Goal: Task Accomplishment & Management: Manage account settings

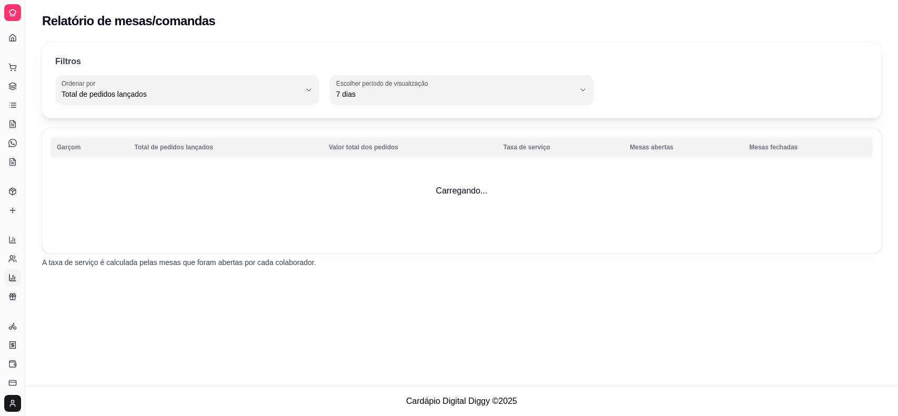
select select "TOTAL_OF_ORDERS"
select select "7"
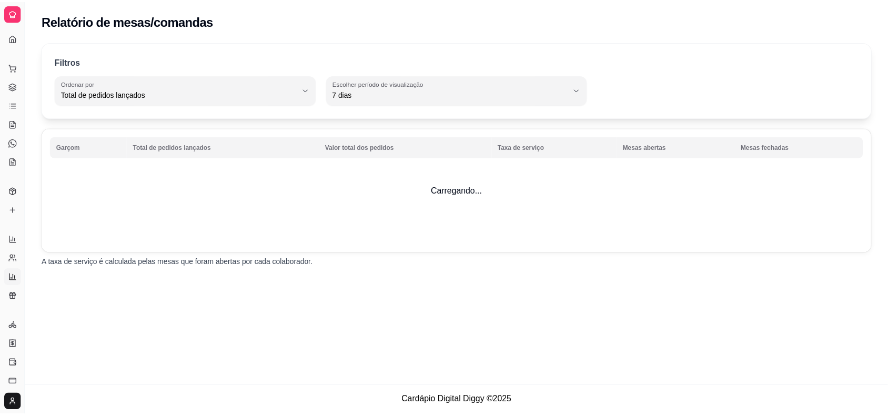
scroll to position [128, 0]
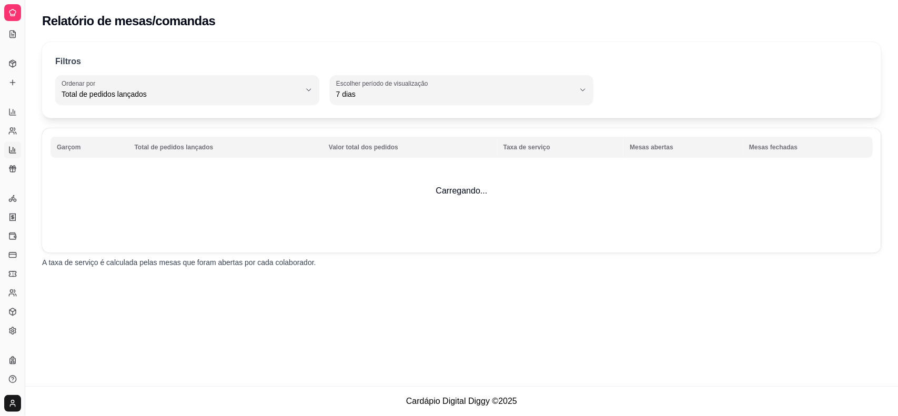
click at [17, 9] on div at bounding box center [12, 12] width 17 height 17
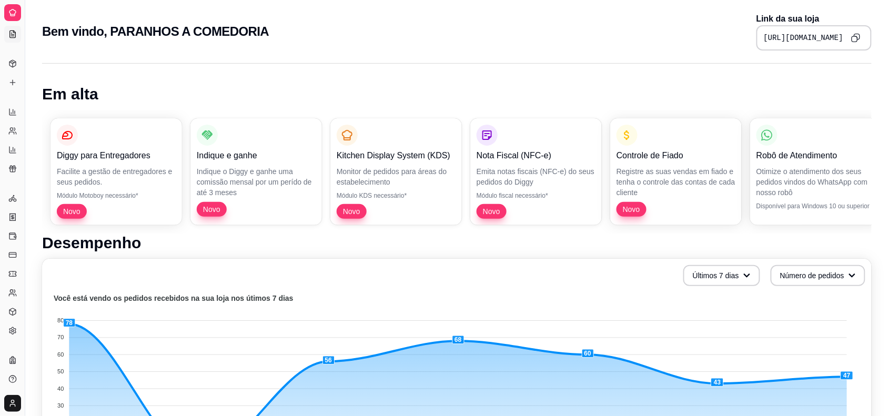
click at [10, 31] on icon at bounding box center [13, 34] width 6 height 7
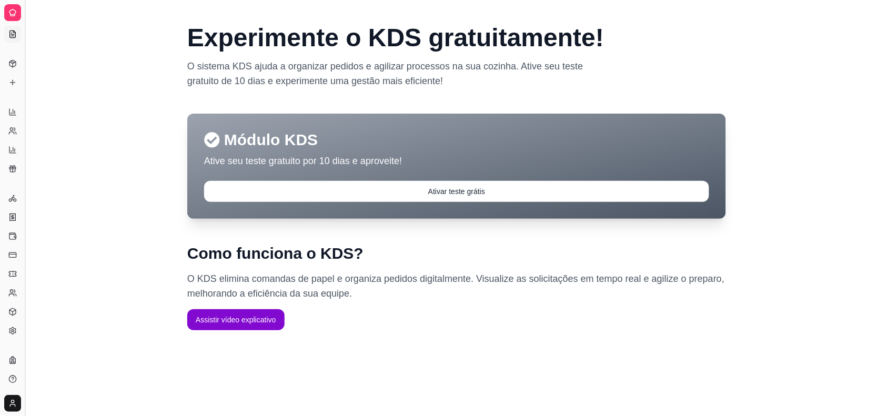
click at [23, 31] on button "Toggle Sidebar" at bounding box center [25, 208] width 8 height 416
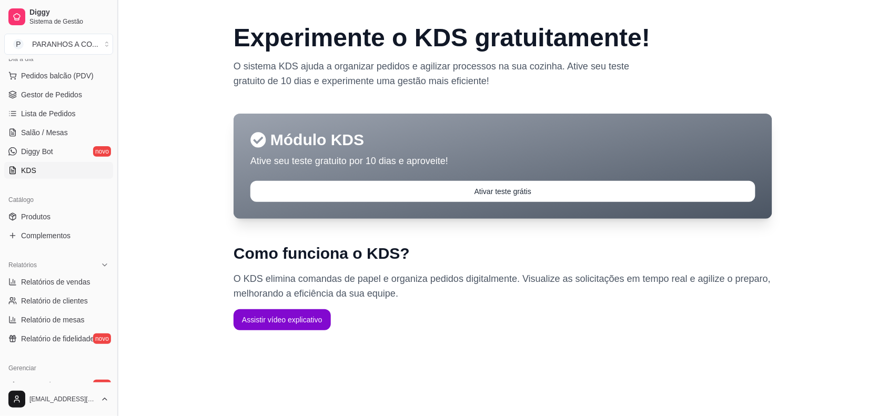
scroll to position [231, 0]
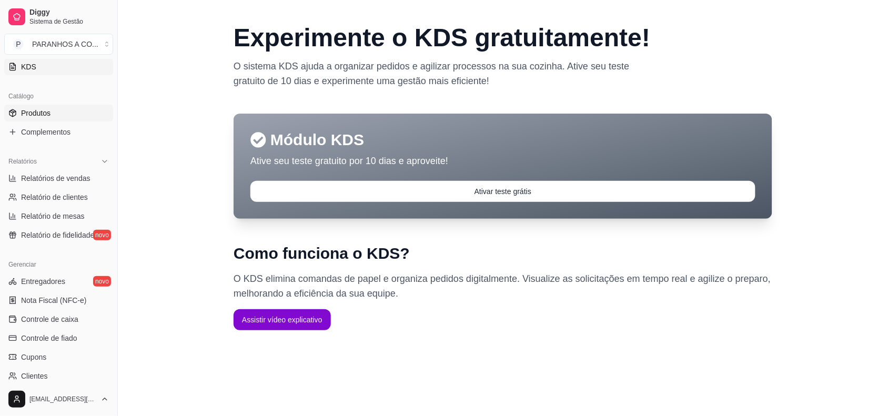
click at [41, 116] on span "Produtos" at bounding box center [35, 113] width 29 height 11
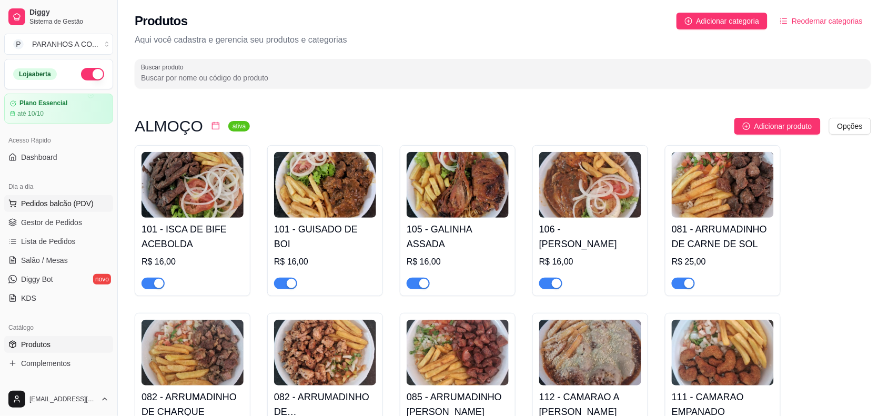
click at [55, 206] on span "Pedidos balcão (PDV)" at bounding box center [57, 203] width 73 height 11
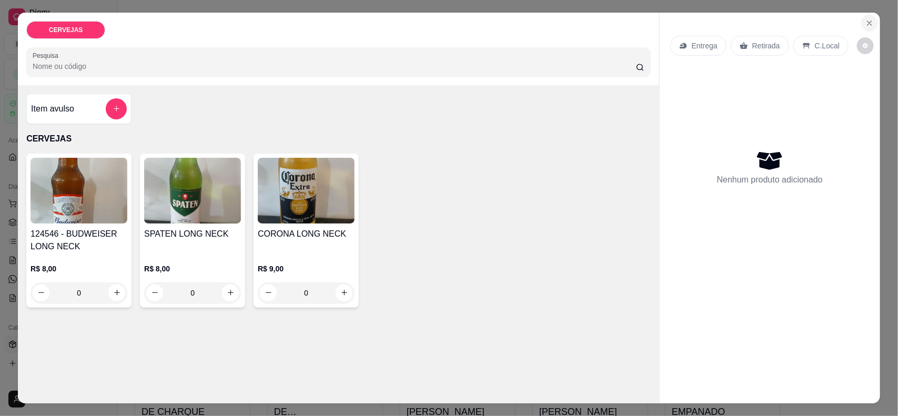
click at [865, 22] on icon "Close" at bounding box center [869, 23] width 8 height 8
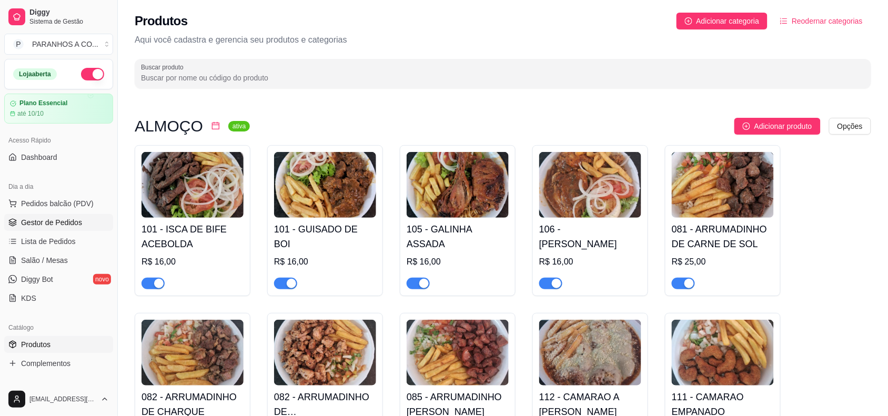
click at [62, 219] on span "Gestor de Pedidos" at bounding box center [51, 222] width 61 height 11
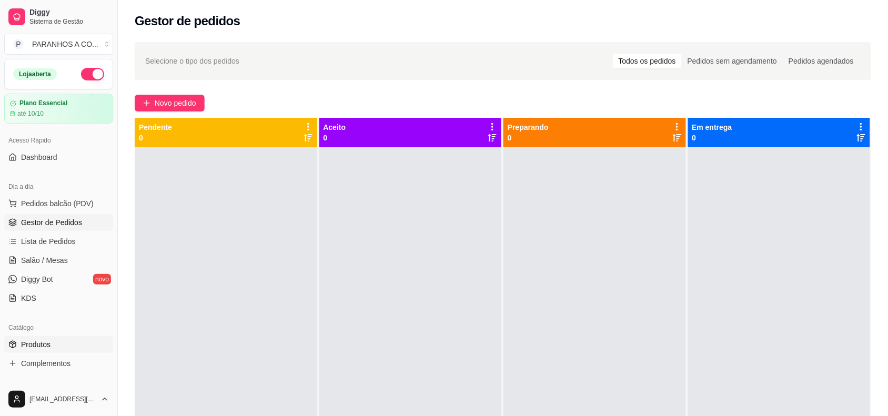
click at [77, 343] on link "Produtos" at bounding box center [58, 344] width 109 height 17
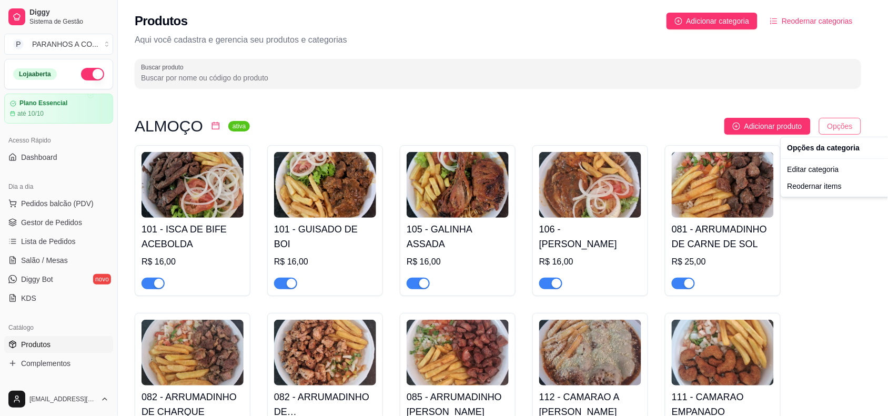
click at [850, 128] on html "Diggy Sistema de Gestão P PARANHOS A CO ... Loja aberta Plano Essencial até 10/…" at bounding box center [444, 208] width 888 height 416
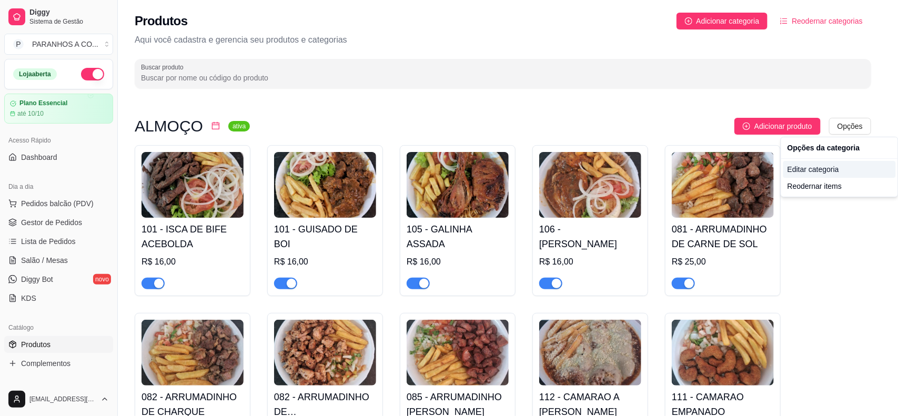
click at [828, 173] on div "Editar categoria" at bounding box center [839, 169] width 113 height 17
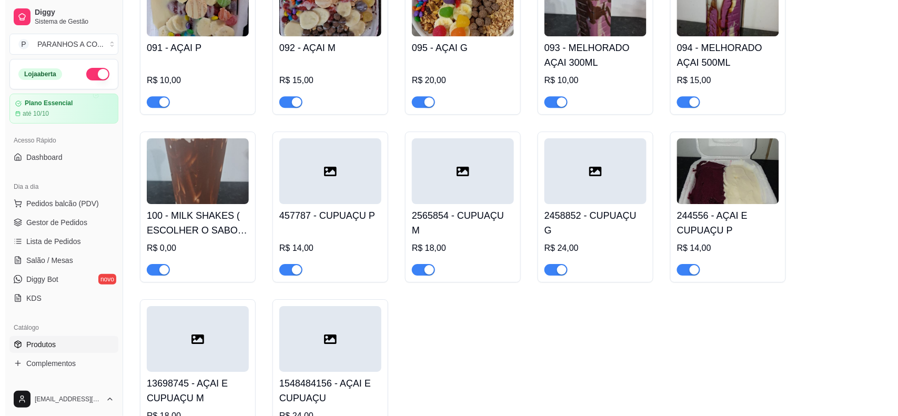
scroll to position [3635, 0]
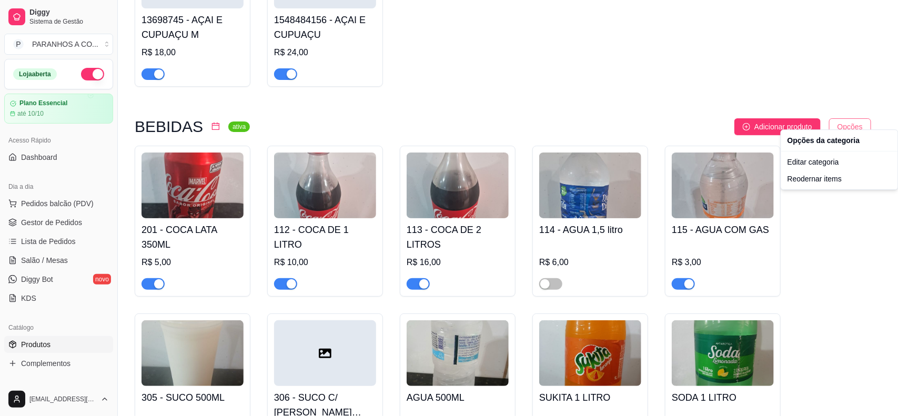
click at [829, 159] on div "Editar categoria" at bounding box center [839, 162] width 113 height 17
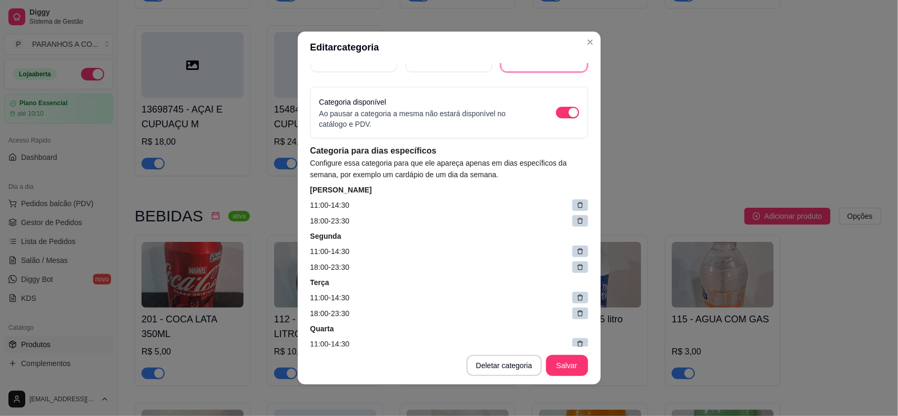
scroll to position [131, 0]
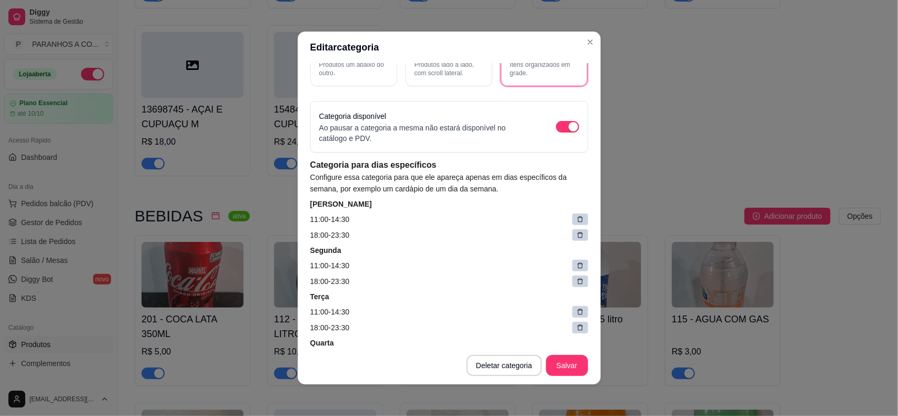
click at [576, 216] on icon at bounding box center [579, 219] width 7 height 7
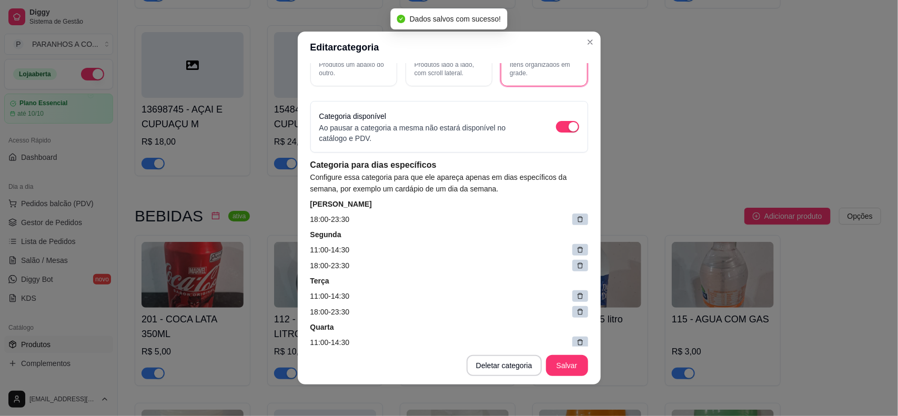
click at [576, 216] on icon at bounding box center [579, 219] width 7 height 7
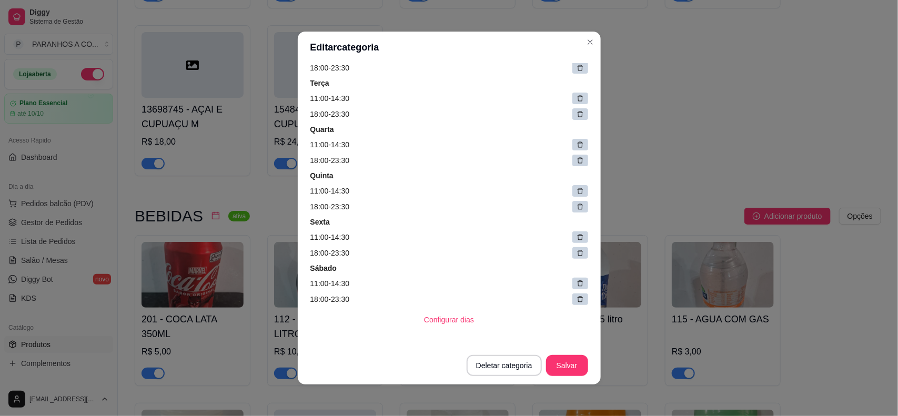
scroll to position [308, 0]
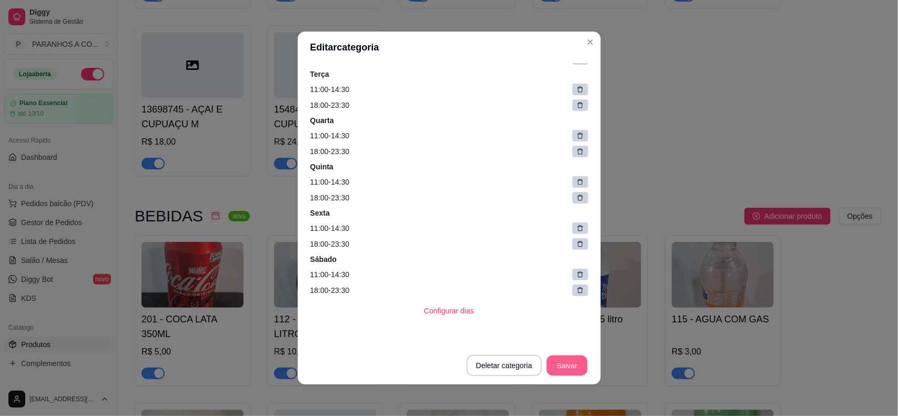
click at [566, 363] on button "Salvar" at bounding box center [566, 366] width 41 height 21
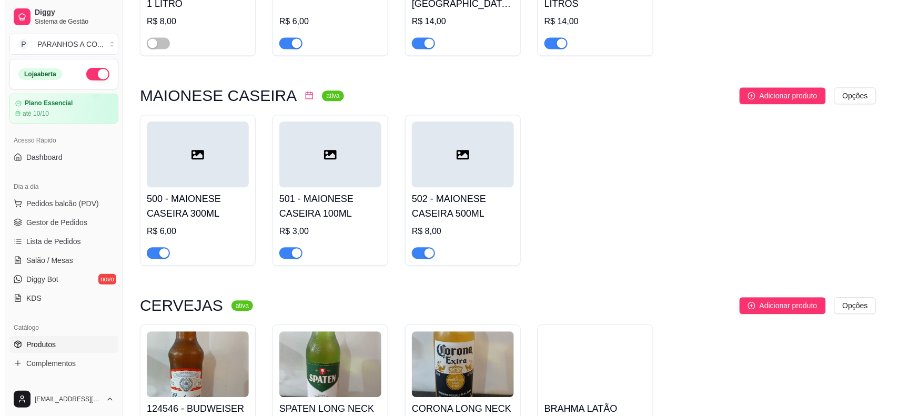
scroll to position [4322, 0]
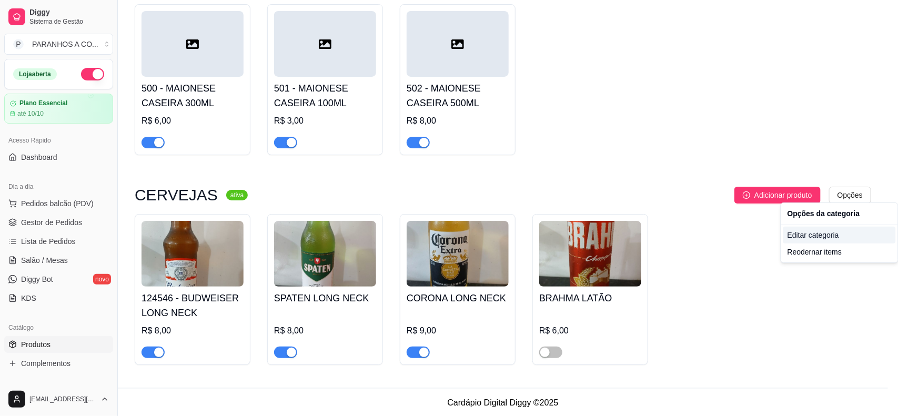
click at [829, 237] on div "Editar categoria" at bounding box center [839, 235] width 113 height 17
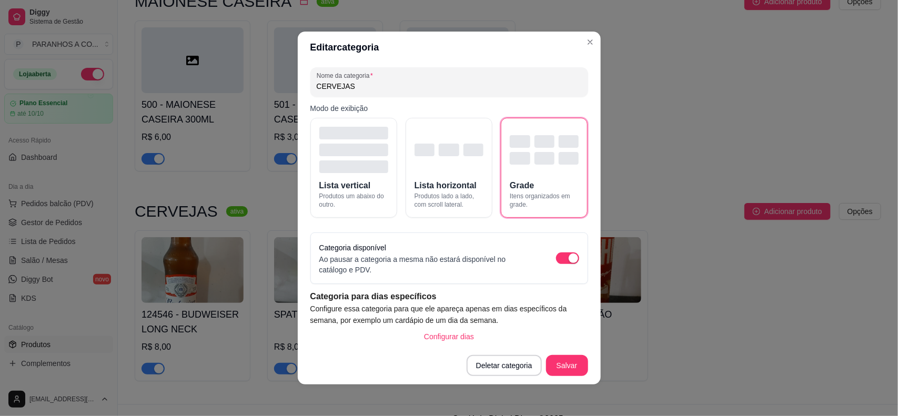
scroll to position [26, 0]
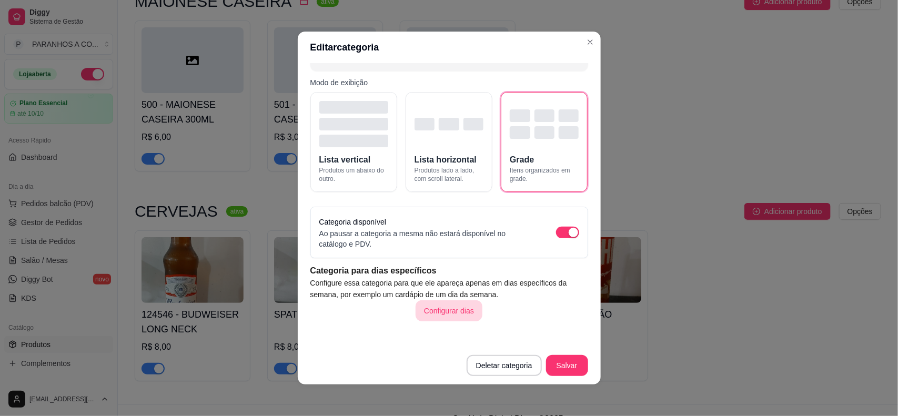
click at [433, 308] on button "Configurar dias" at bounding box center [449, 310] width 67 height 21
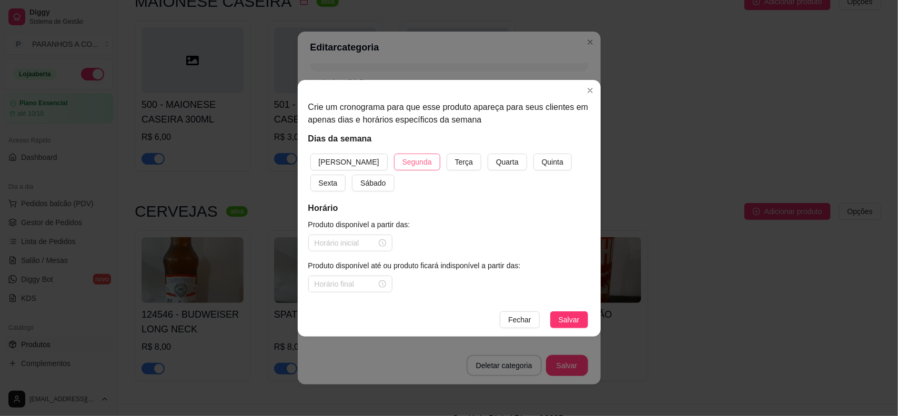
click at [402, 161] on span "Segunda" at bounding box center [416, 162] width 29 height 12
click at [455, 161] on span "Terça" at bounding box center [464, 162] width 18 height 12
click at [496, 165] on span "Quarta" at bounding box center [507, 162] width 23 height 12
click at [542, 166] on span "Quinta" at bounding box center [553, 162] width 22 height 12
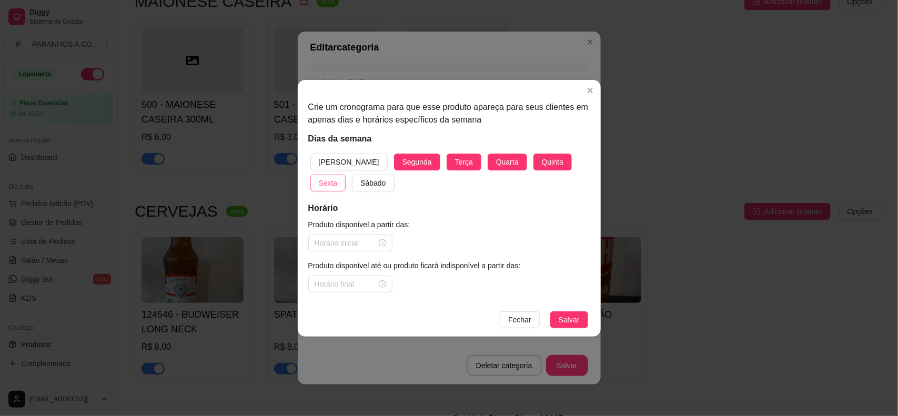
click at [338, 177] on span "Sexta" at bounding box center [328, 183] width 19 height 12
click at [360, 186] on span "Sábado" at bounding box center [372, 183] width 25 height 12
click at [337, 240] on input at bounding box center [346, 243] width 62 height 12
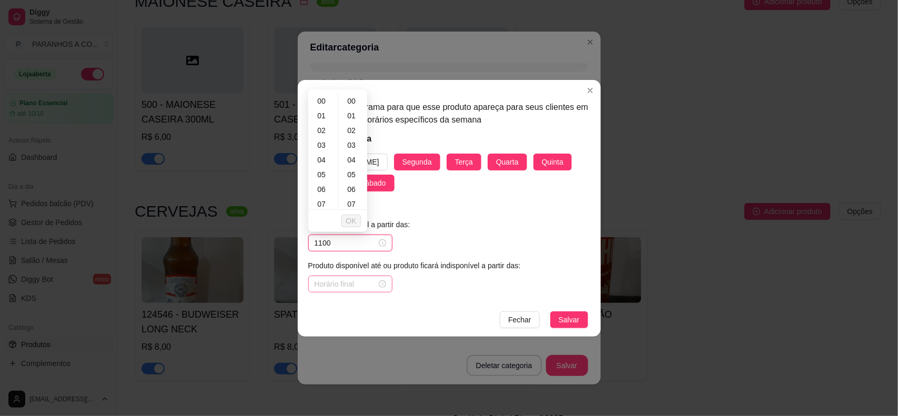
type input "1100"
click at [339, 285] on input at bounding box center [346, 284] width 62 height 12
click at [322, 205] on div "11" at bounding box center [322, 205] width 25 height 15
type input "11:00"
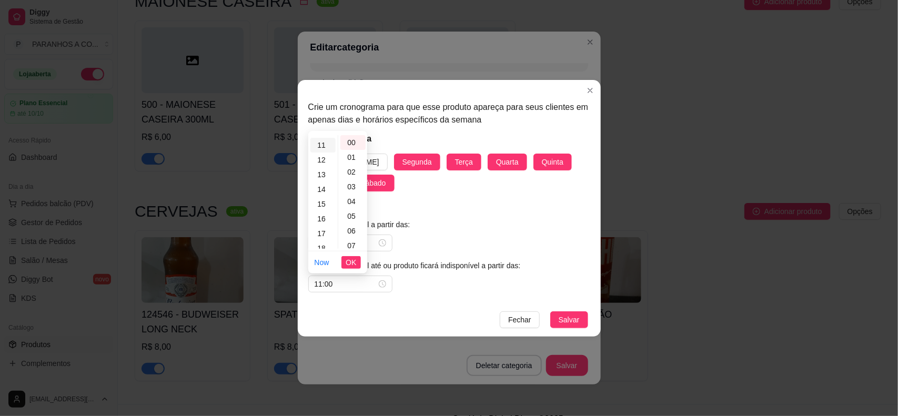
scroll to position [161, 0]
click at [352, 261] on span "OK" at bounding box center [351, 263] width 11 height 12
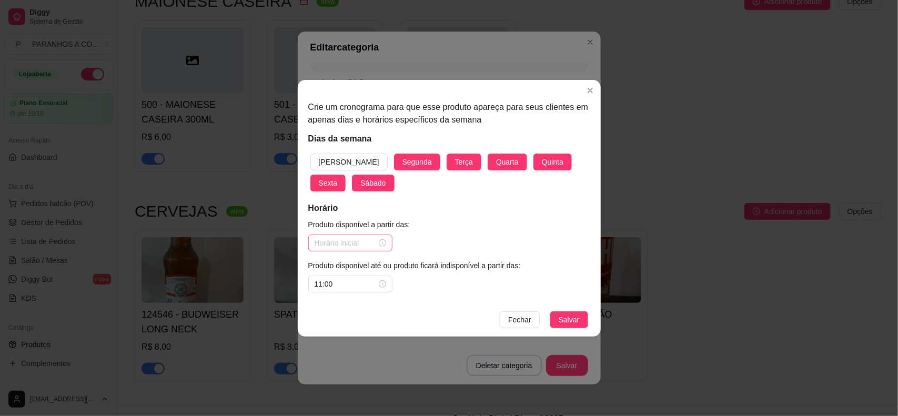
click at [384, 240] on div at bounding box center [351, 243] width 72 height 12
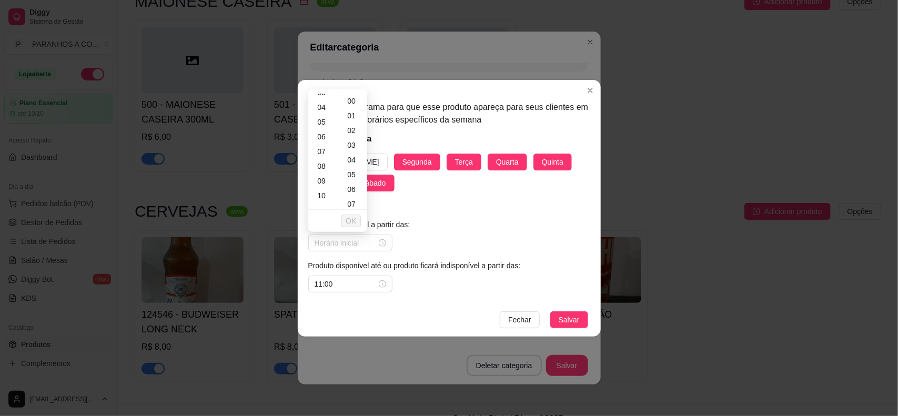
scroll to position [79, 0]
click at [328, 185] on div "11" at bounding box center [322, 184] width 25 height 15
type input "11:00"
click at [354, 221] on span "OK" at bounding box center [351, 221] width 11 height 12
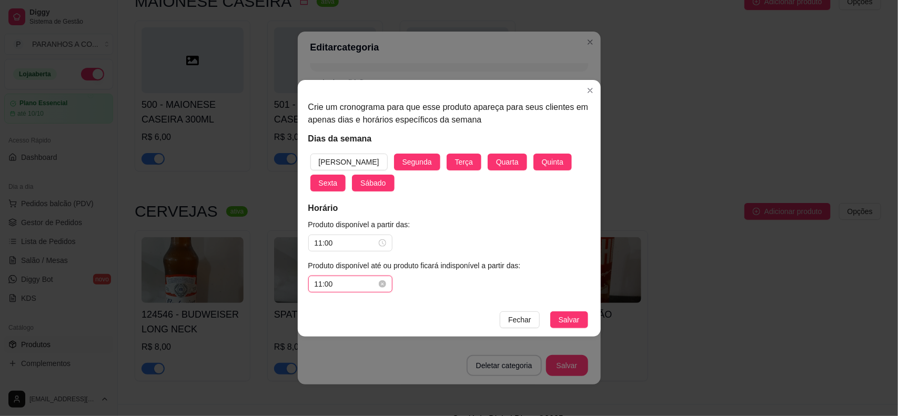
click at [342, 287] on input "11:00" at bounding box center [346, 284] width 62 height 12
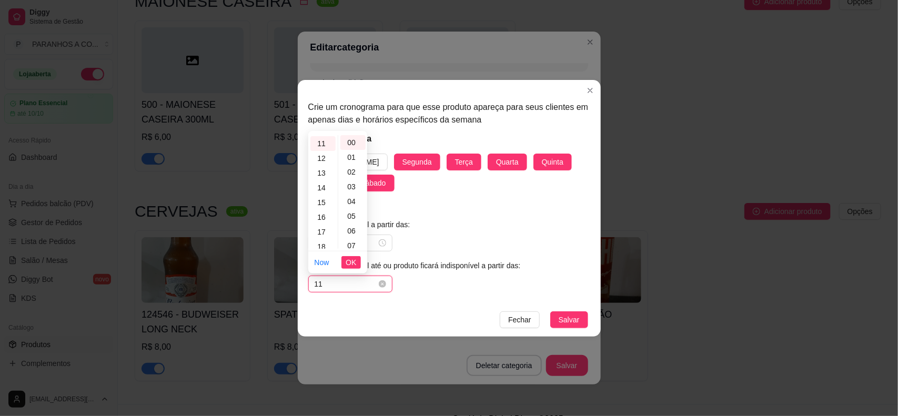
type input "1"
click at [321, 187] on div "14" at bounding box center [322, 187] width 25 height 15
click at [351, 185] on div "30" at bounding box center [352, 187] width 25 height 15
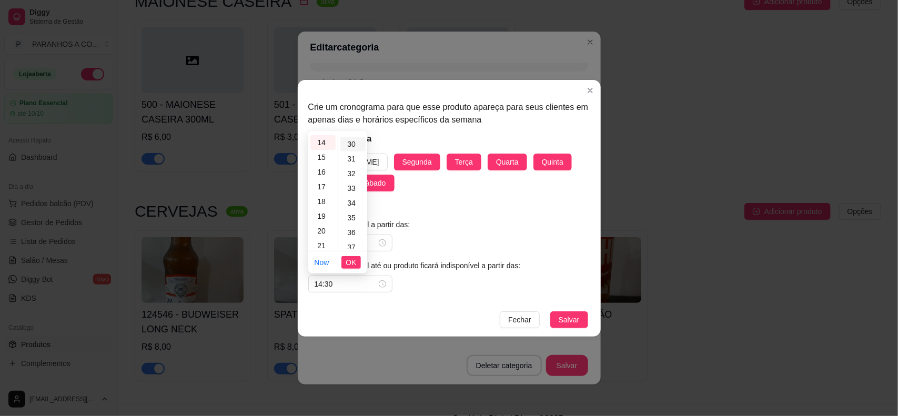
scroll to position [442, 0]
click at [569, 322] on span "Salvar" at bounding box center [569, 320] width 21 height 12
type input "11:00"
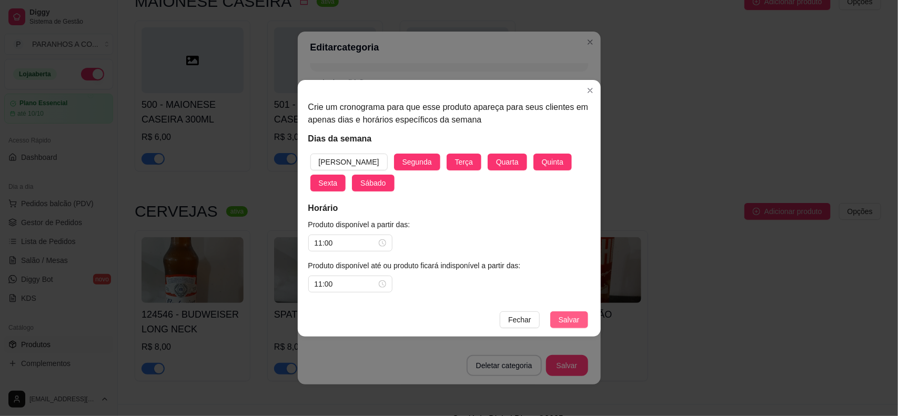
click at [569, 322] on span "Salvar" at bounding box center [569, 320] width 21 height 12
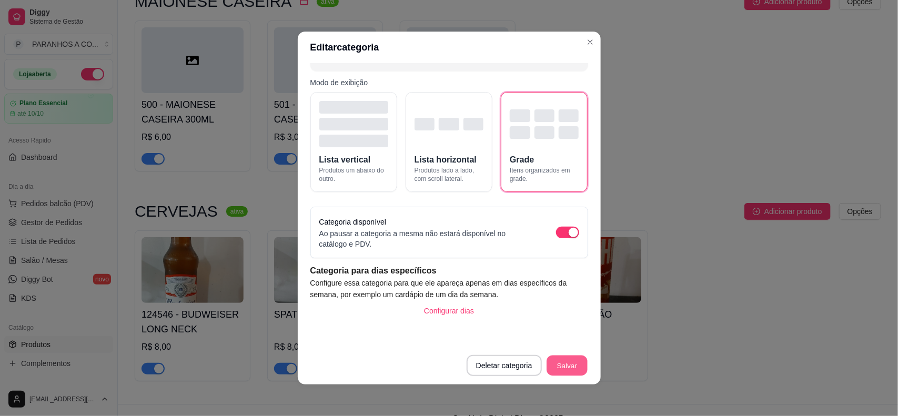
click at [565, 360] on button "Salvar" at bounding box center [566, 366] width 41 height 21
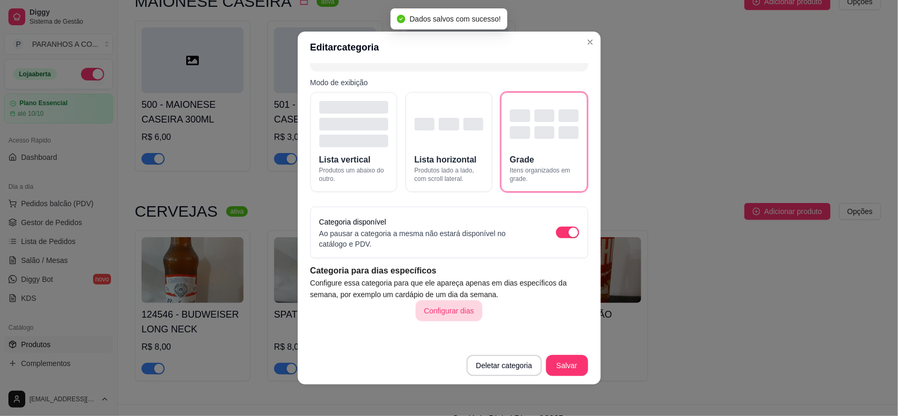
click at [448, 310] on button "Configurar dias" at bounding box center [449, 310] width 67 height 21
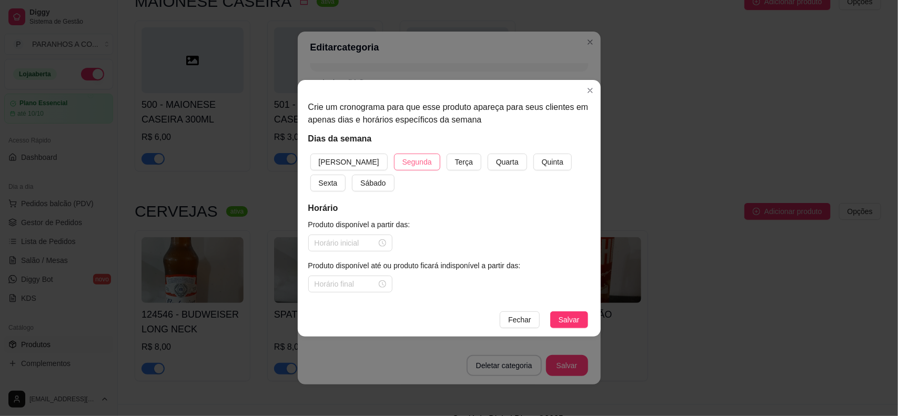
click at [402, 159] on span "Segunda" at bounding box center [416, 162] width 29 height 12
click at [455, 165] on span "Terça" at bounding box center [464, 162] width 18 height 12
click at [496, 164] on span "Quarta" at bounding box center [507, 162] width 23 height 12
click at [542, 161] on span "Quinta" at bounding box center [553, 162] width 22 height 12
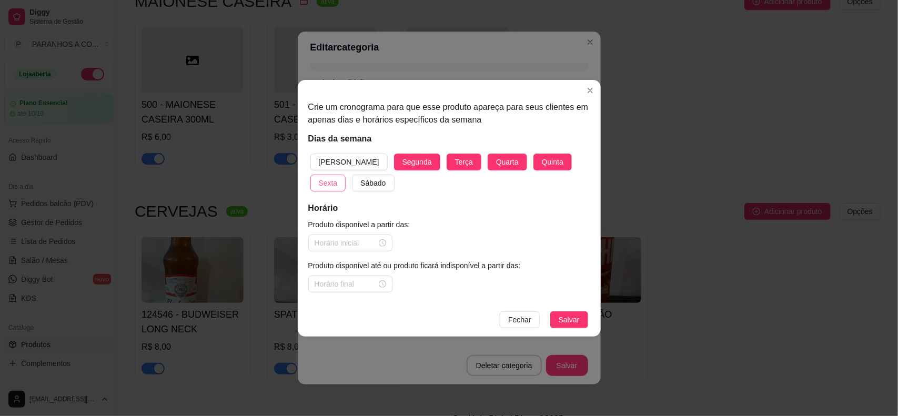
click at [346, 175] on button "Sexta" at bounding box center [328, 183] width 36 height 17
click at [360, 180] on span "Sábado" at bounding box center [372, 183] width 25 height 12
click at [330, 240] on input at bounding box center [346, 243] width 62 height 12
click at [324, 165] on div "18" at bounding box center [322, 167] width 25 height 15
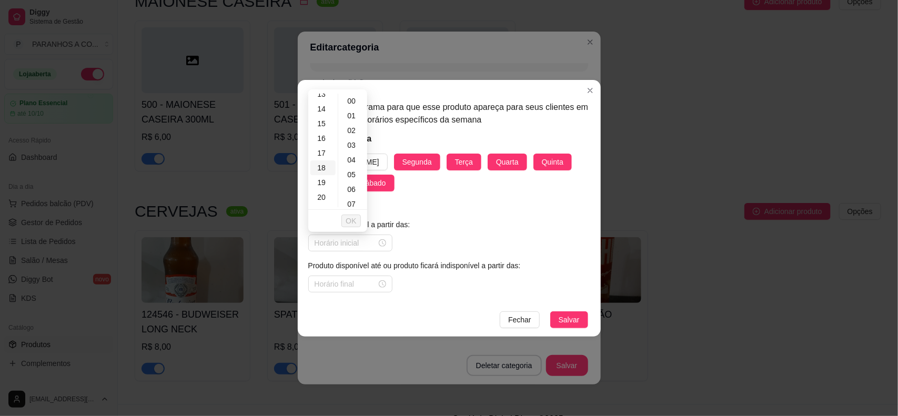
type input "18:00"
click at [355, 99] on div "00" at bounding box center [352, 101] width 25 height 15
click at [346, 218] on button "OK" at bounding box center [350, 221] width 19 height 13
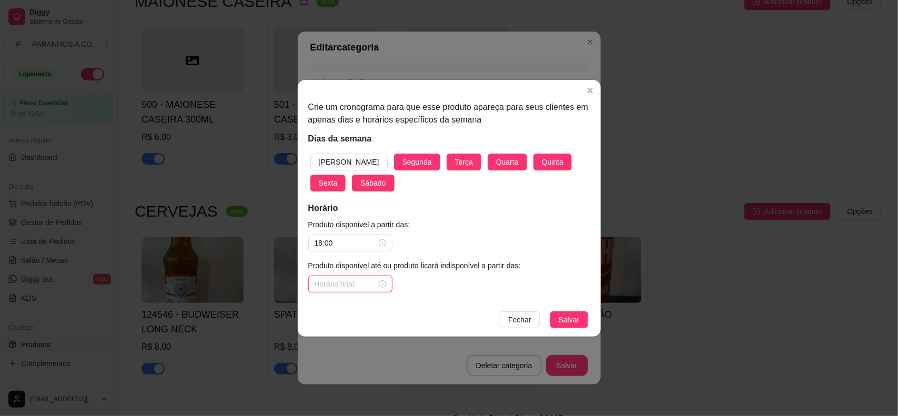
click at [343, 282] on input at bounding box center [346, 284] width 62 height 12
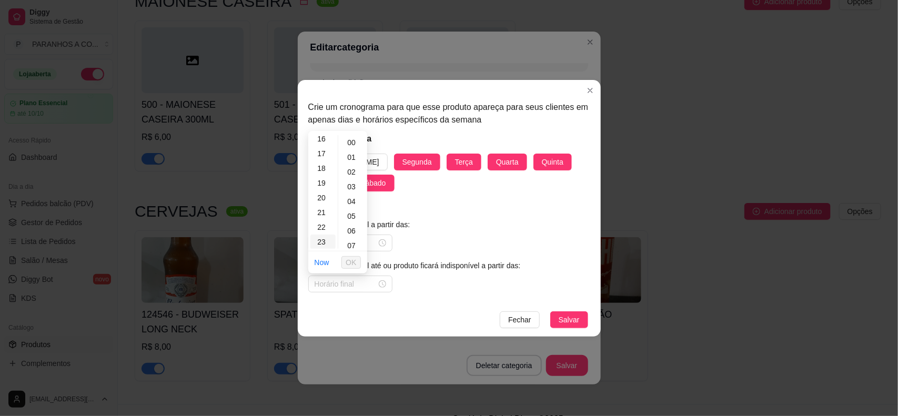
click at [319, 240] on div "23" at bounding box center [322, 242] width 25 height 15
click at [348, 186] on div "30" at bounding box center [352, 187] width 25 height 15
type input "23:30"
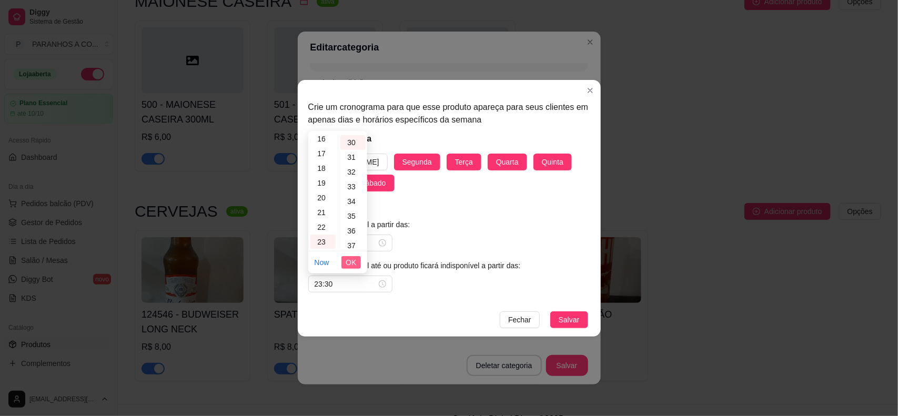
click at [351, 262] on span "OK" at bounding box center [351, 263] width 11 height 12
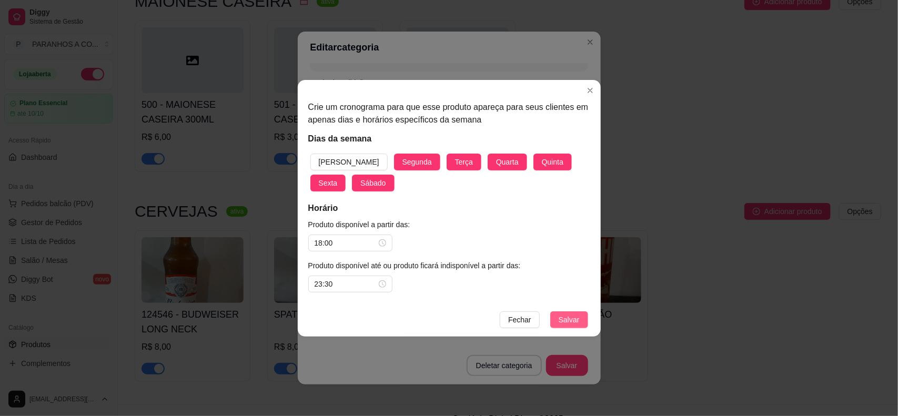
click at [559, 319] on span "Salvar" at bounding box center [569, 320] width 21 height 12
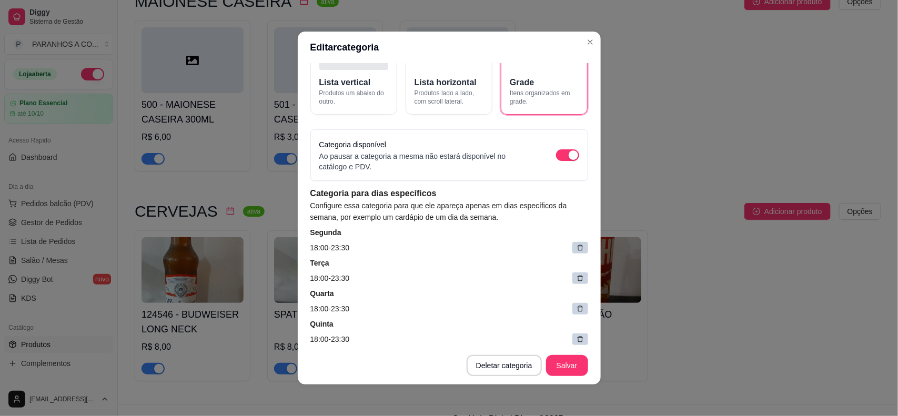
scroll to position [106, 0]
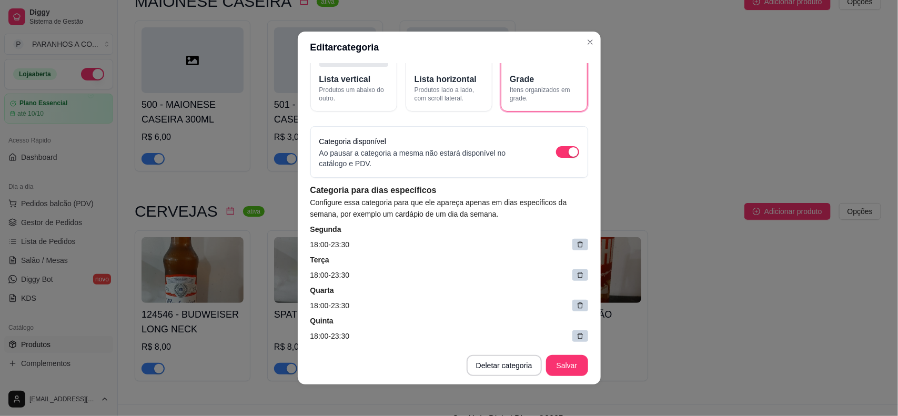
click at [572, 239] on div at bounding box center [580, 245] width 16 height 12
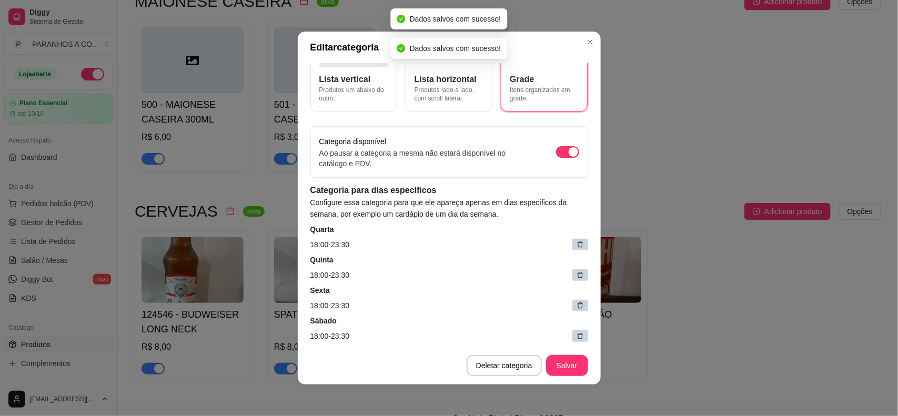
click at [572, 239] on div at bounding box center [580, 245] width 16 height 12
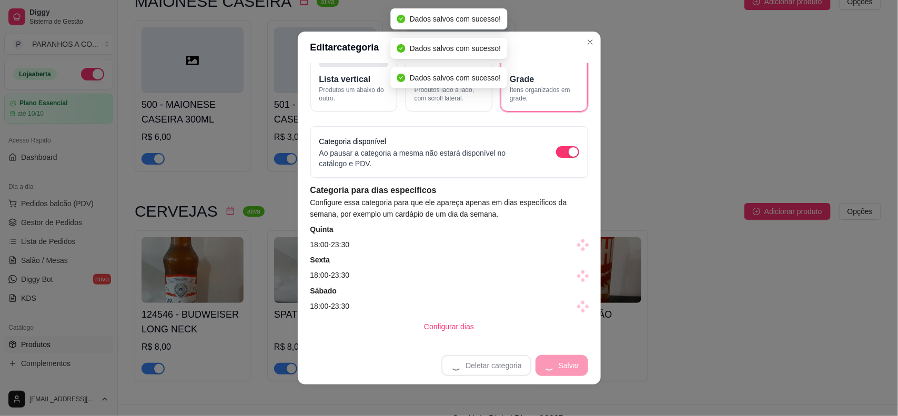
scroll to position [91, 0]
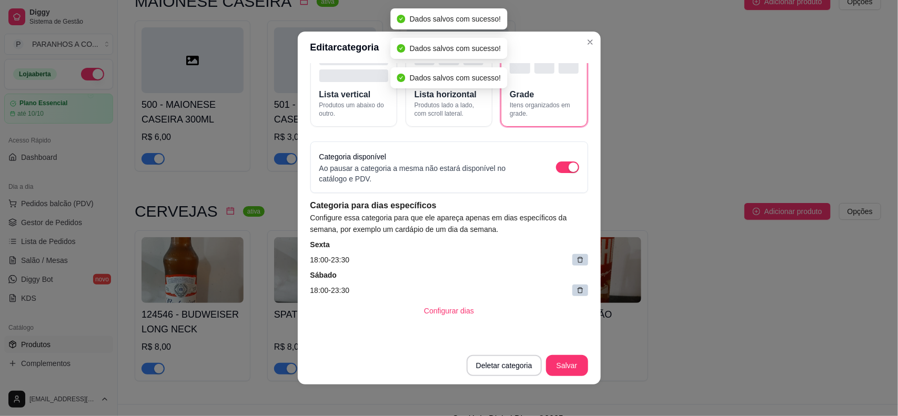
click at [566, 239] on article "Sexta" at bounding box center [449, 244] width 278 height 11
click at [576, 259] on icon at bounding box center [579, 259] width 7 height 7
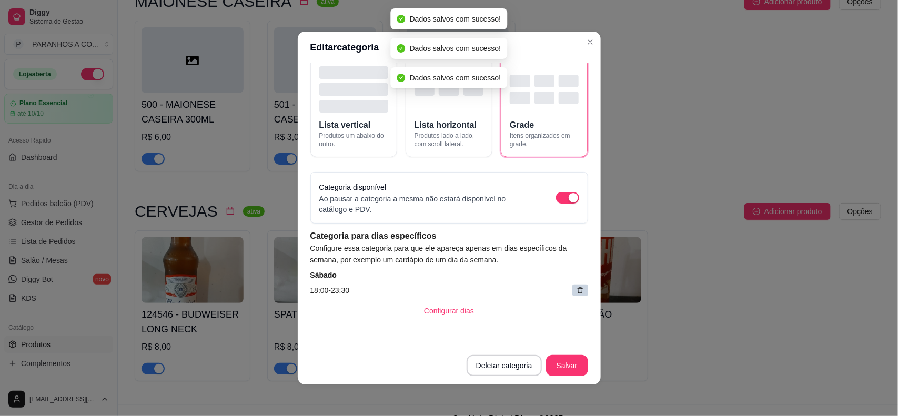
scroll to position [61, 0]
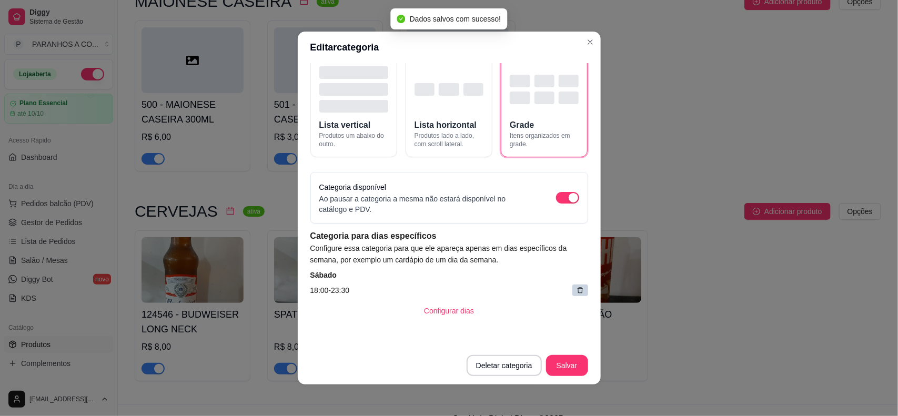
click at [576, 287] on icon at bounding box center [579, 290] width 7 height 7
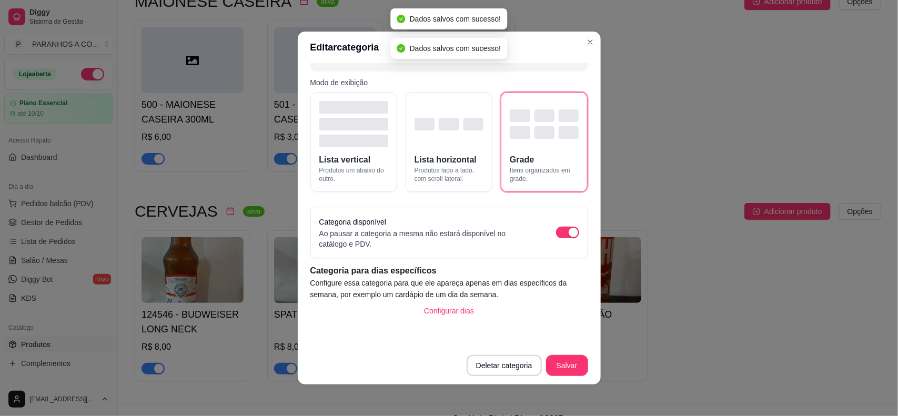
scroll to position [26, 0]
click at [458, 309] on button "Configurar dias" at bounding box center [449, 311] width 65 height 21
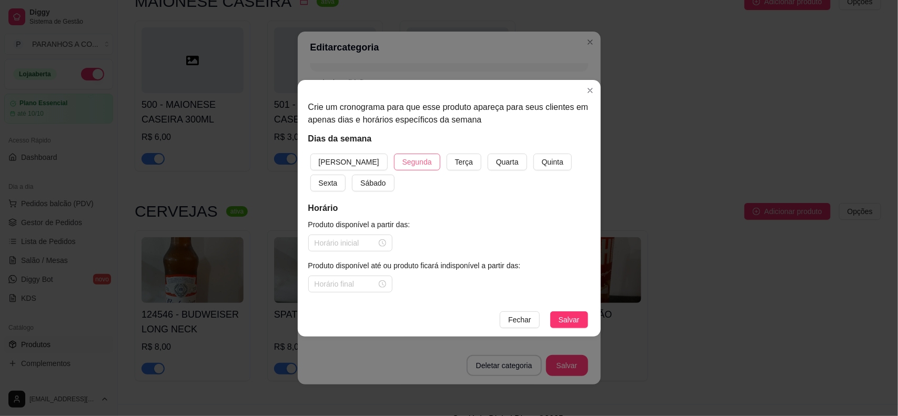
click at [402, 158] on span "Segunda" at bounding box center [416, 162] width 29 height 12
click at [455, 162] on span "Terça" at bounding box center [464, 162] width 18 height 12
click at [496, 162] on span "Quarta" at bounding box center [507, 162] width 23 height 12
click at [542, 157] on span "Quinta" at bounding box center [553, 162] width 22 height 12
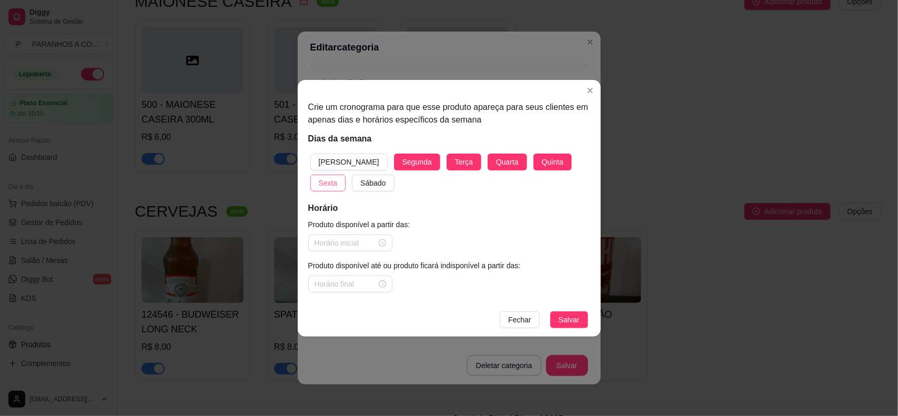
click at [338, 177] on span "Sexta" at bounding box center [328, 183] width 19 height 12
click at [360, 181] on span "Sábado" at bounding box center [372, 183] width 25 height 12
click at [323, 241] on input at bounding box center [346, 243] width 62 height 12
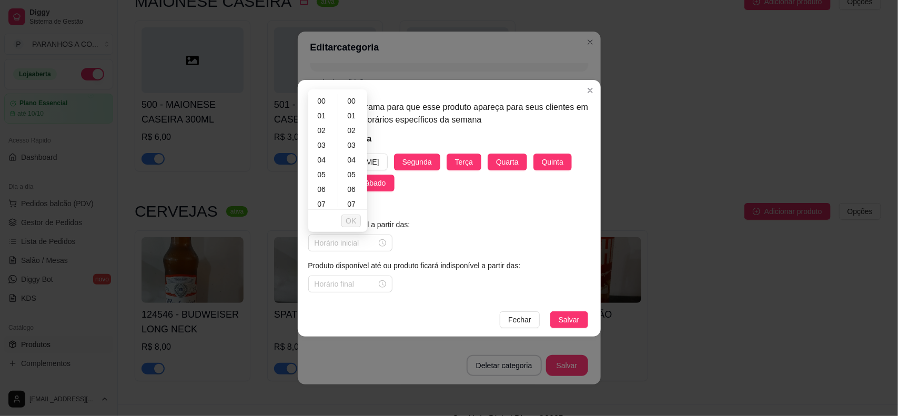
scroll to position [99, 0]
click at [325, 166] on div "11" at bounding box center [322, 164] width 25 height 15
type input "11:00"
click at [352, 102] on div "00" at bounding box center [352, 101] width 25 height 15
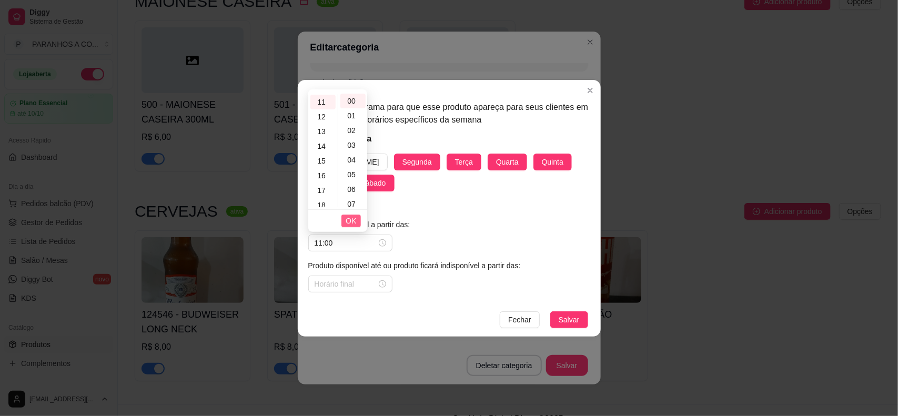
click at [348, 216] on span "OK" at bounding box center [351, 221] width 11 height 12
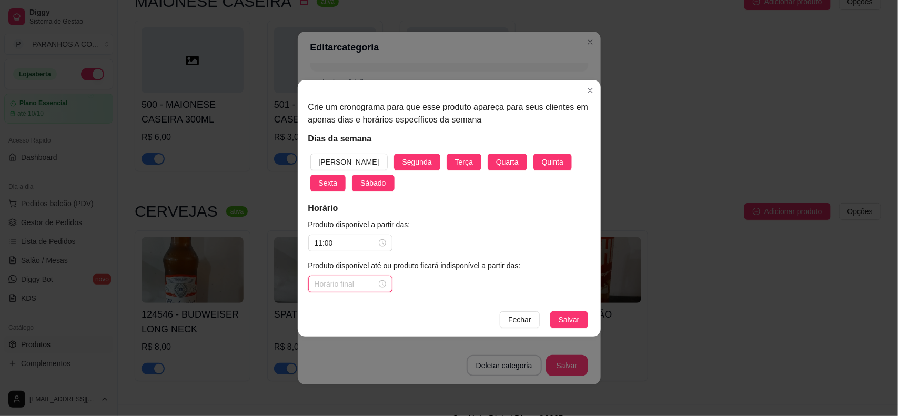
click at [368, 282] on input at bounding box center [346, 284] width 62 height 12
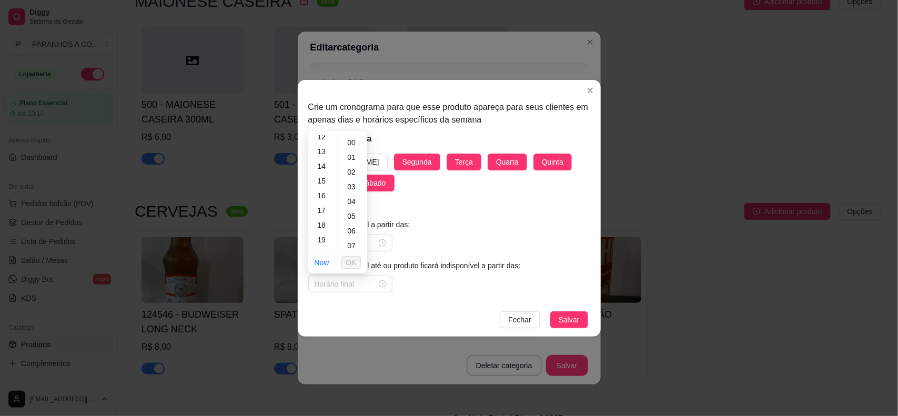
scroll to position [140, 0]
click at [327, 206] on div "14" at bounding box center [322, 208] width 25 height 15
click at [351, 181] on div "30" at bounding box center [352, 187] width 25 height 15
type input "14:30"
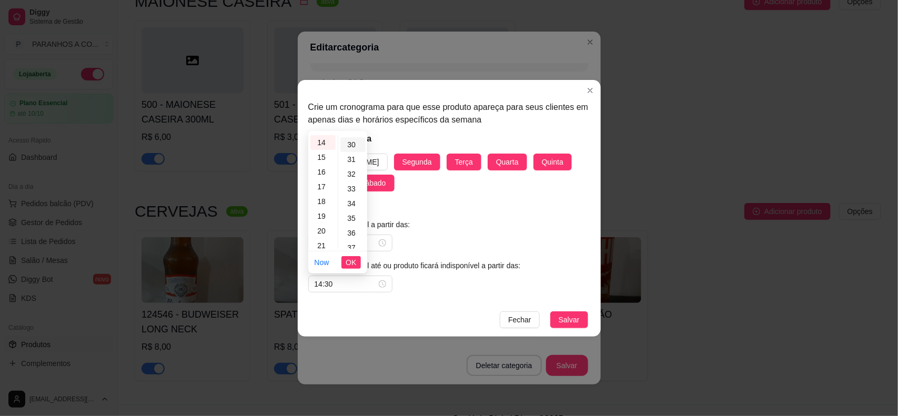
scroll to position [442, 0]
click at [353, 261] on span "OK" at bounding box center [351, 263] width 11 height 12
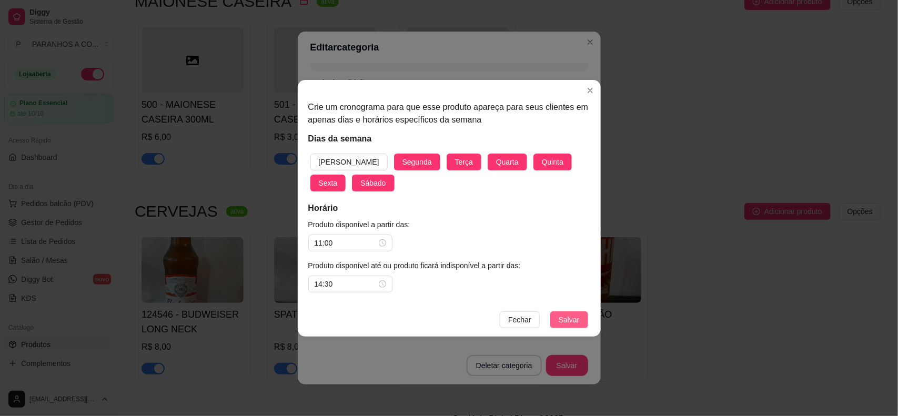
click at [563, 319] on span "Salvar" at bounding box center [569, 320] width 21 height 12
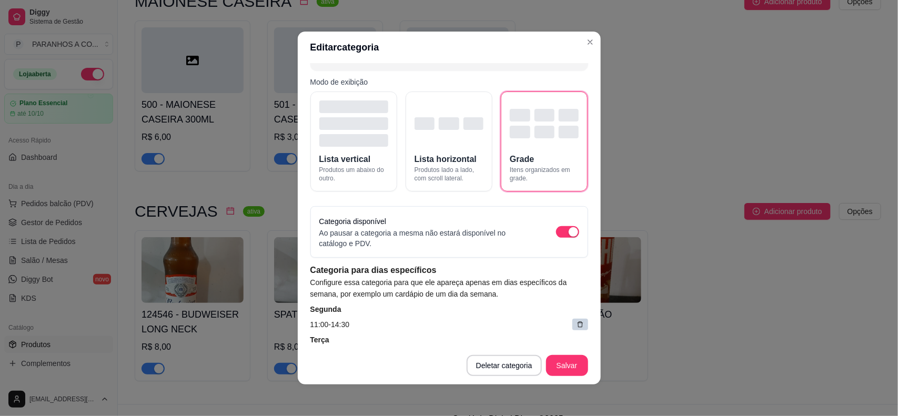
scroll to position [214, 0]
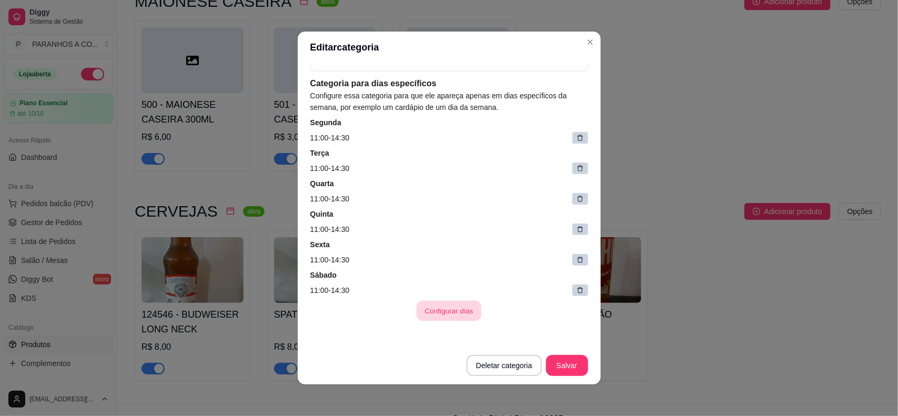
click at [463, 313] on button "Configurar dias" at bounding box center [449, 311] width 65 height 21
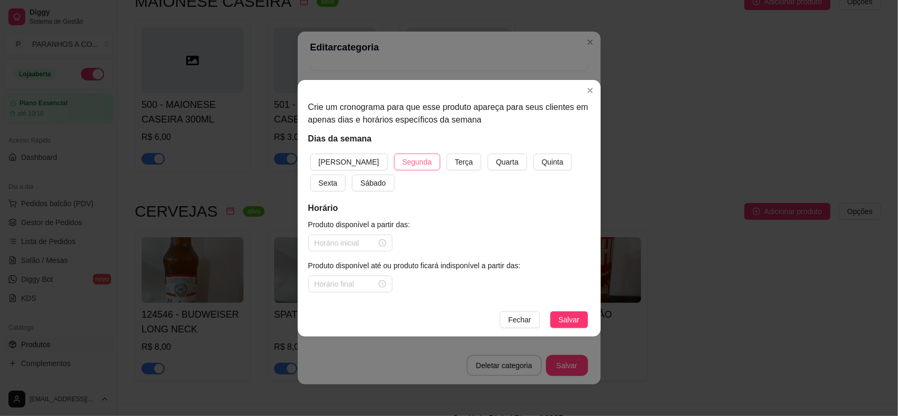
click at [402, 165] on span "Segunda" at bounding box center [416, 162] width 29 height 12
click at [455, 164] on span "Terça" at bounding box center [464, 162] width 18 height 12
click at [491, 159] on button "Quarta" at bounding box center [507, 162] width 39 height 17
click at [533, 163] on button "Quinta" at bounding box center [552, 162] width 38 height 17
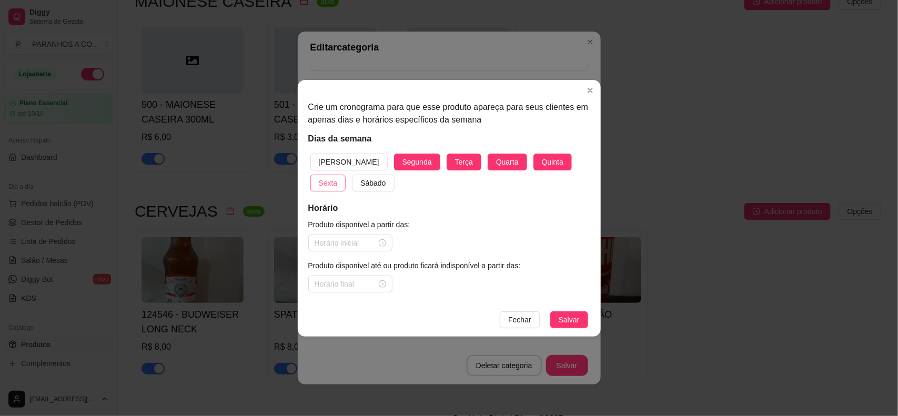
click at [346, 175] on button "Sexta" at bounding box center [328, 183] width 36 height 17
click at [360, 178] on span "Sábado" at bounding box center [372, 183] width 25 height 12
click at [333, 250] on div at bounding box center [350, 243] width 84 height 17
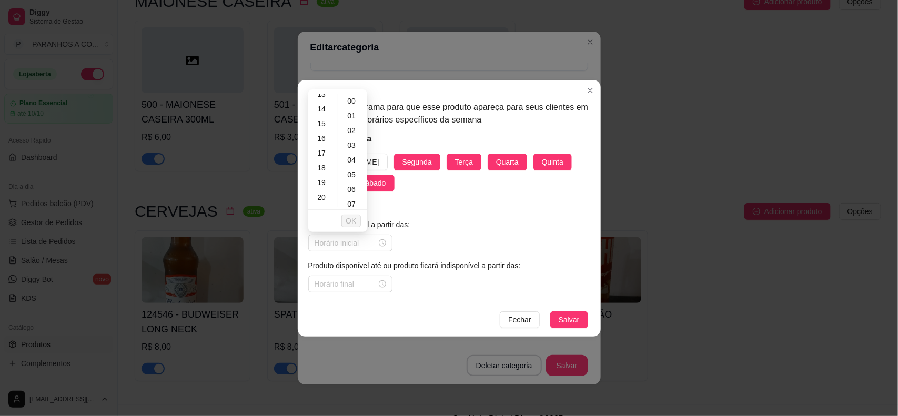
scroll to position [99, 0]
click at [322, 162] on div "11" at bounding box center [322, 164] width 25 height 15
type input "11:00"
click at [349, 217] on span "OK" at bounding box center [351, 221] width 11 height 12
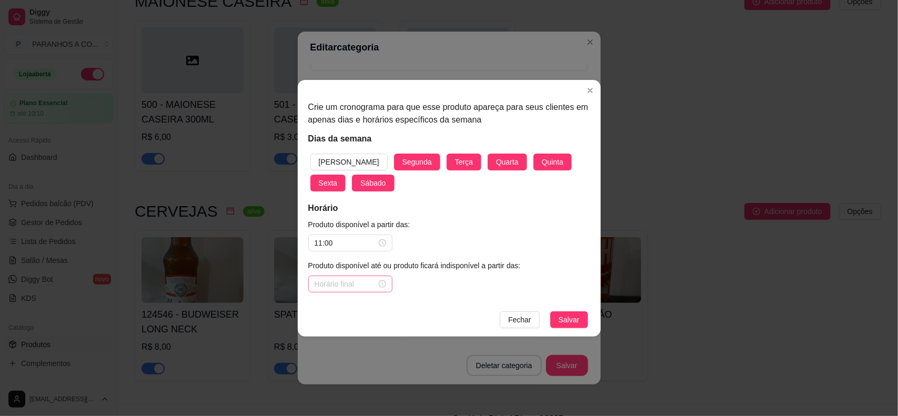
click at [382, 283] on div at bounding box center [351, 284] width 72 height 12
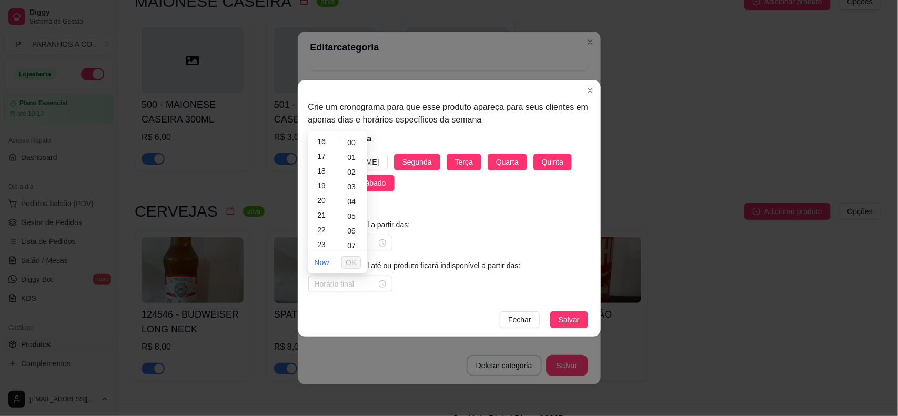
scroll to position [239, 0]
click at [320, 240] on div "23" at bounding box center [322, 242] width 25 height 15
click at [351, 183] on div "30" at bounding box center [352, 187] width 25 height 15
type input "23:30"
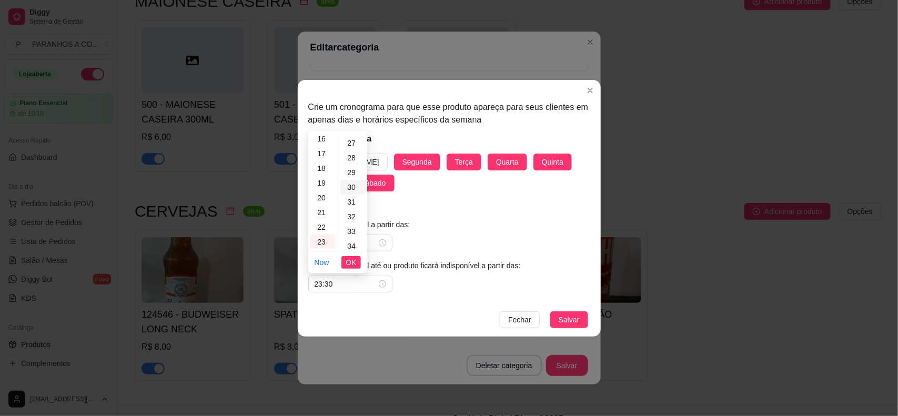
scroll to position [442, 0]
click at [348, 262] on span "OK" at bounding box center [351, 263] width 11 height 12
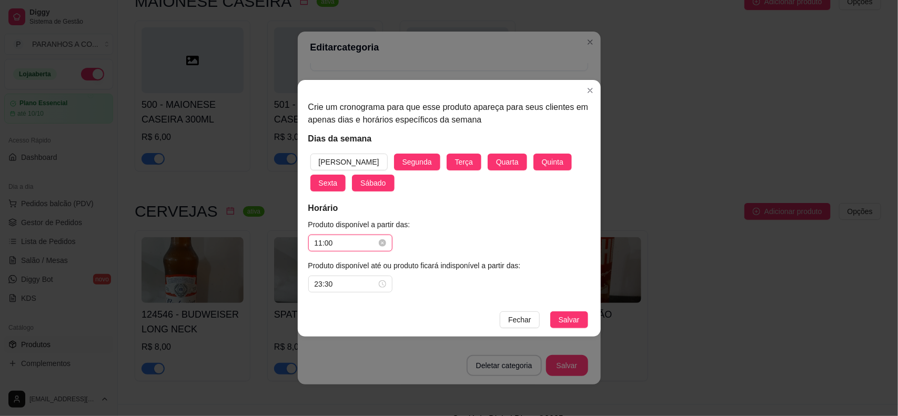
click at [322, 240] on input "11:00" at bounding box center [346, 243] width 62 height 12
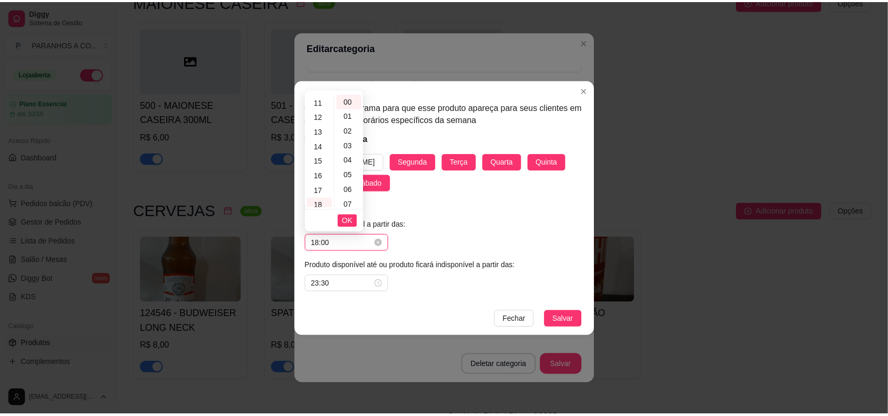
scroll to position [239, 0]
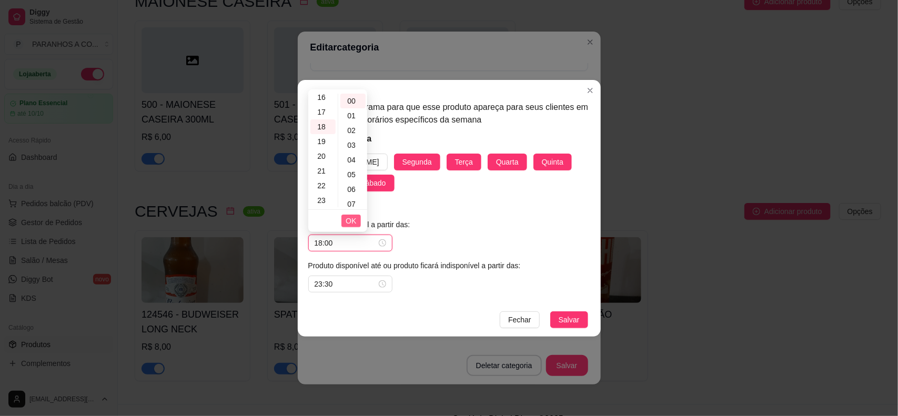
type input "18:00"
click at [350, 216] on span "OK" at bounding box center [351, 221] width 11 height 12
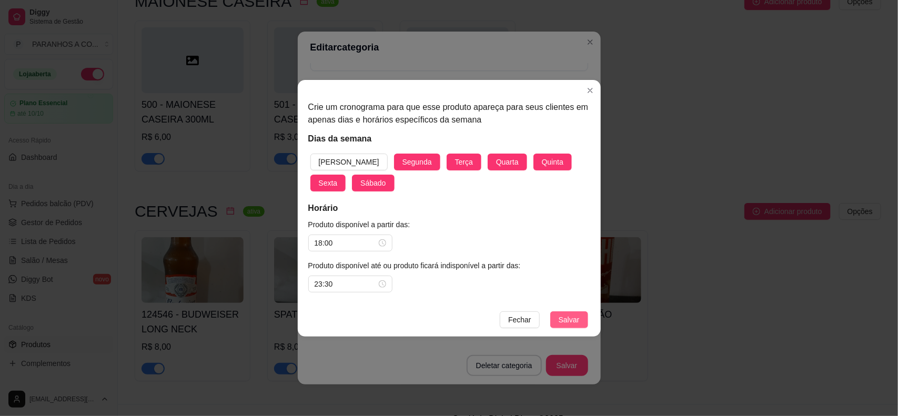
click at [576, 319] on span "Salvar" at bounding box center [569, 320] width 21 height 12
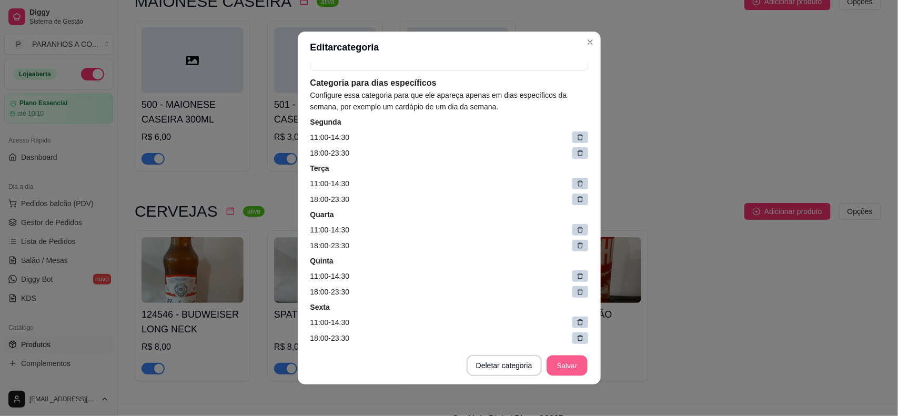
click at [571, 366] on button "Salvar" at bounding box center [566, 366] width 41 height 21
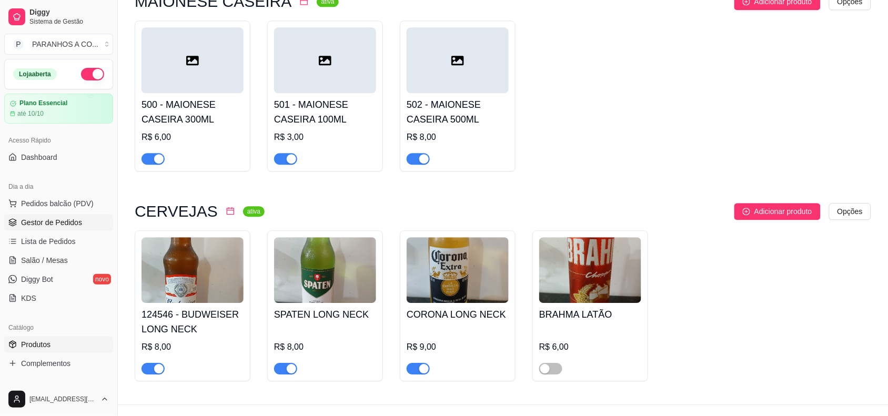
click at [27, 224] on span "Gestor de Pedidos" at bounding box center [51, 222] width 61 height 11
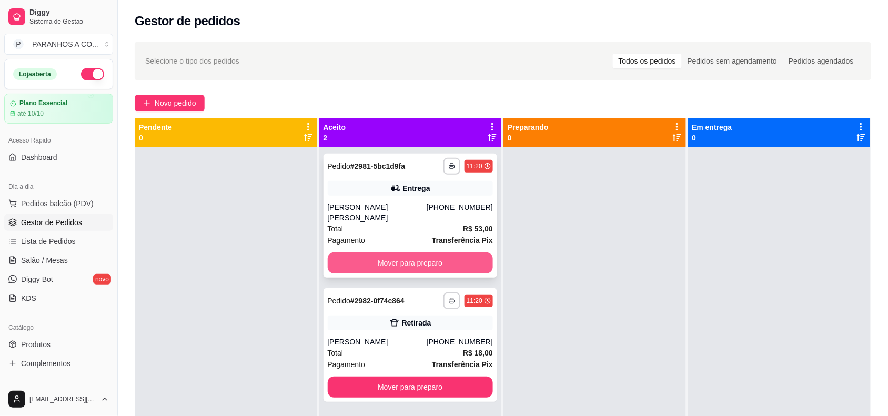
click at [393, 252] on button "Mover para preparo" at bounding box center [411, 262] width 166 height 21
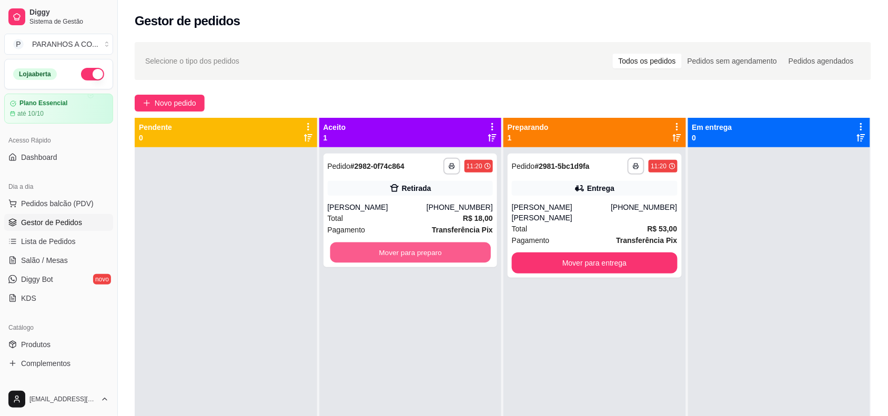
click at [409, 256] on button "Mover para preparo" at bounding box center [410, 252] width 160 height 21
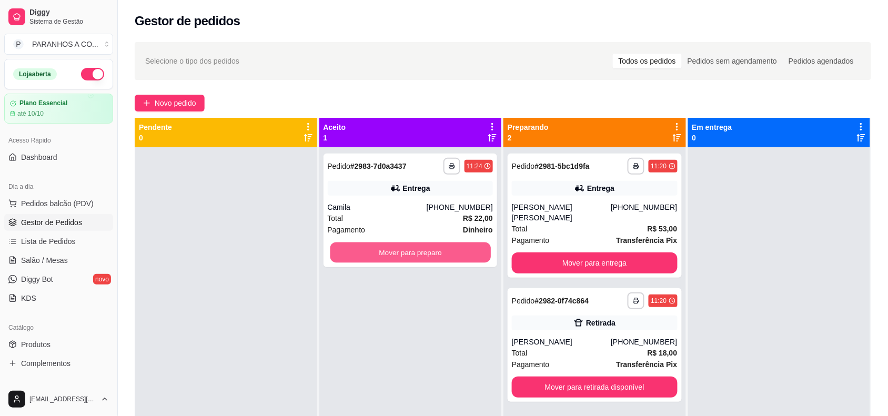
click at [409, 256] on button "Mover para preparo" at bounding box center [410, 252] width 160 height 21
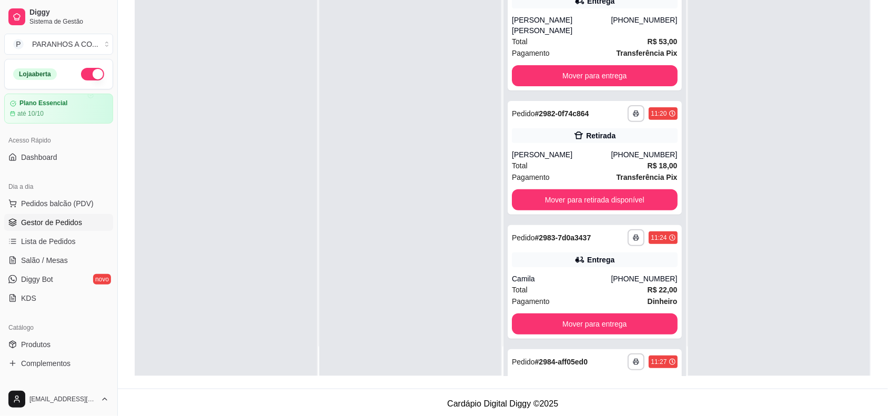
scroll to position [160, 0]
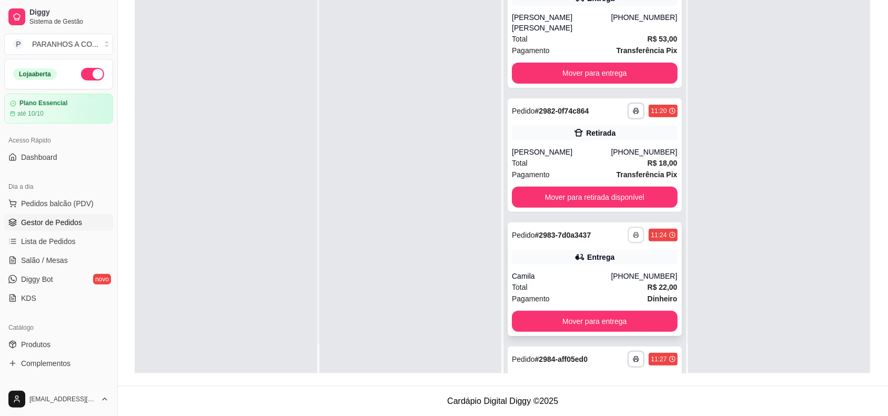
click at [633, 232] on icon "button" at bounding box center [636, 235] width 6 height 6
click at [589, 262] on button "IMPRESSORA" at bounding box center [592, 260] width 74 height 16
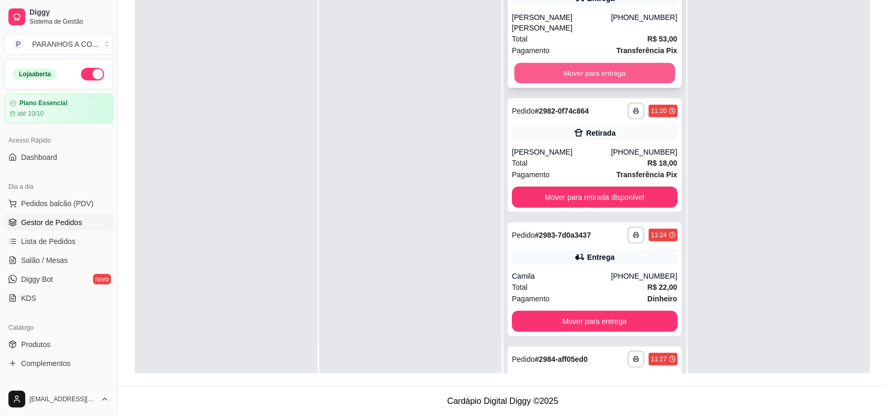
click at [616, 66] on button "Mover para entrega" at bounding box center [594, 73] width 160 height 21
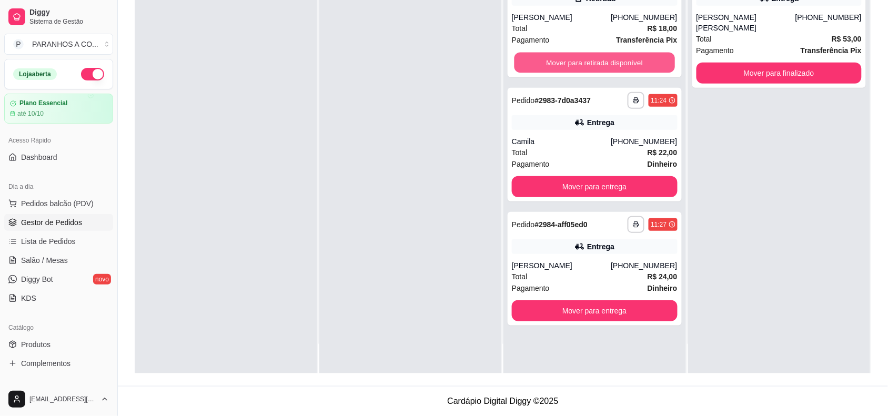
click at [616, 66] on button "Mover para retirada disponível" at bounding box center [594, 63] width 160 height 21
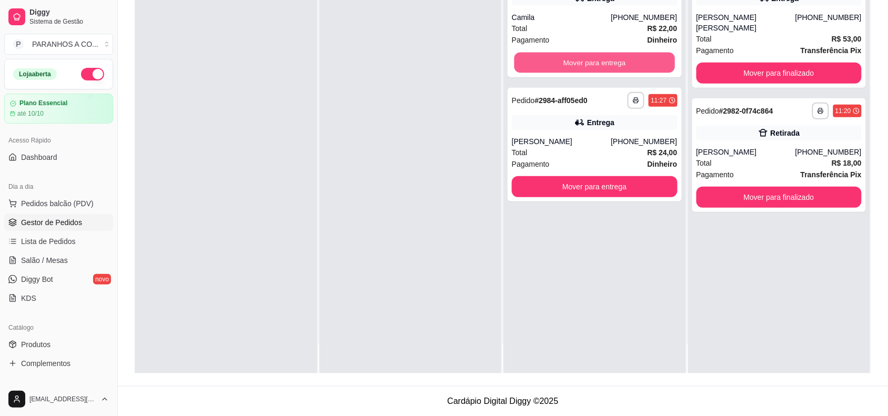
click at [616, 66] on button "Mover para entrega" at bounding box center [594, 63] width 160 height 21
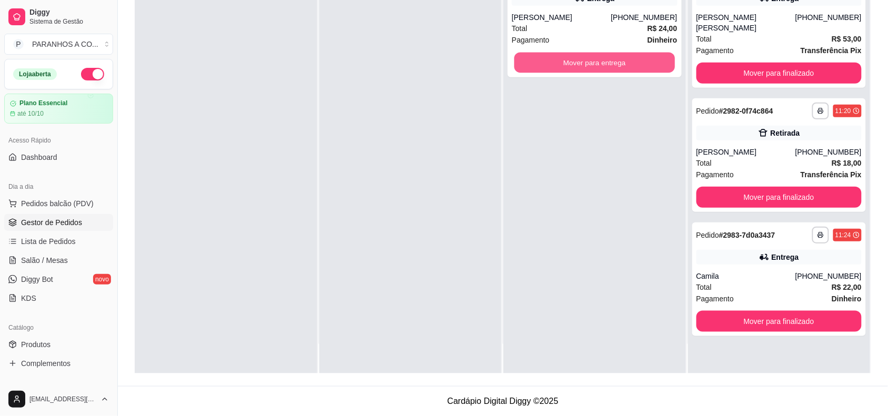
click at [616, 66] on button "Mover para entrega" at bounding box center [594, 63] width 160 height 21
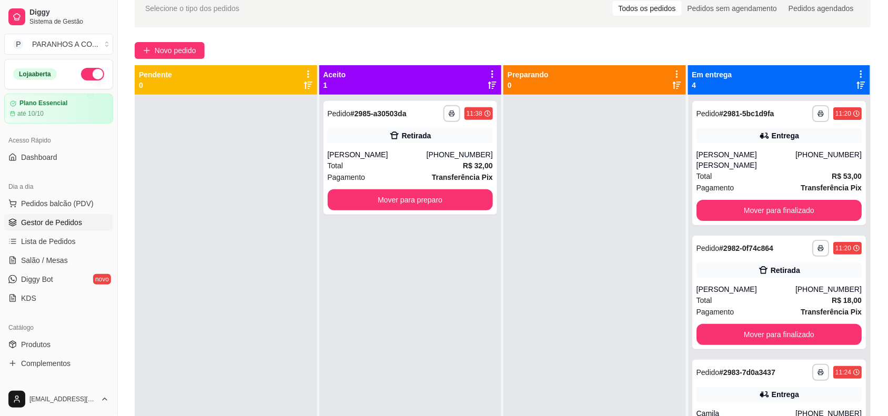
scroll to position [29, 0]
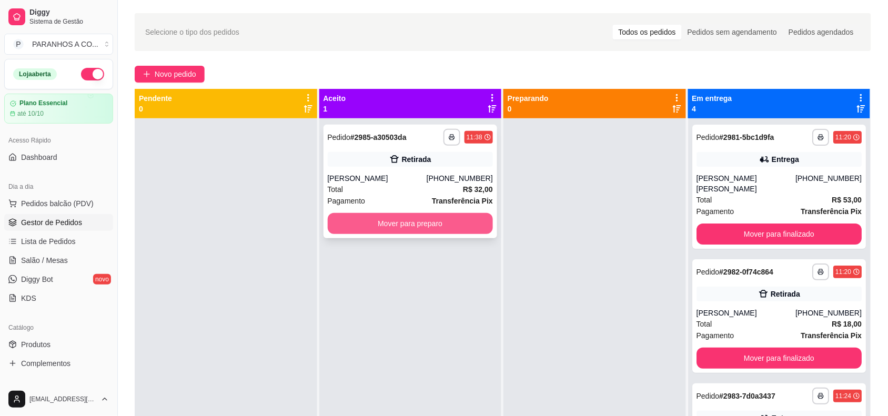
click at [437, 224] on button "Mover para preparo" at bounding box center [411, 223] width 166 height 21
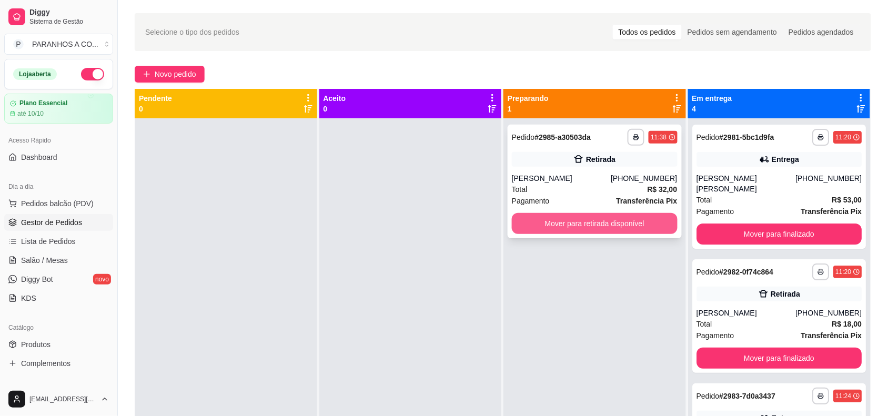
click at [529, 222] on button "Mover para retirada disponível" at bounding box center [595, 223] width 166 height 21
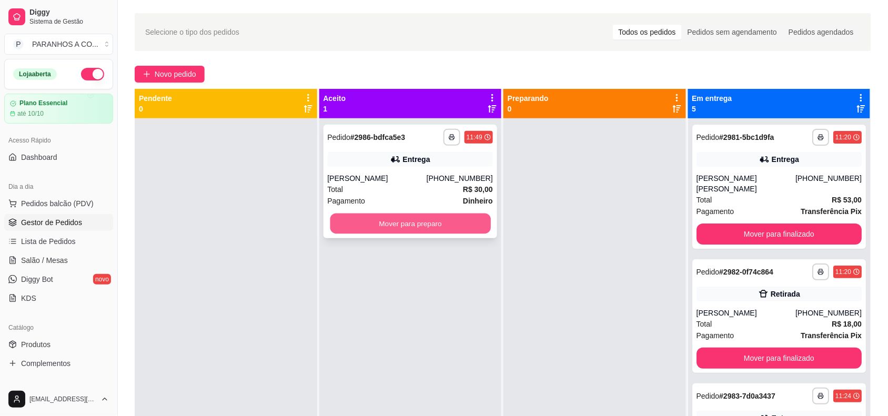
click at [373, 225] on button "Mover para preparo" at bounding box center [410, 224] width 160 height 21
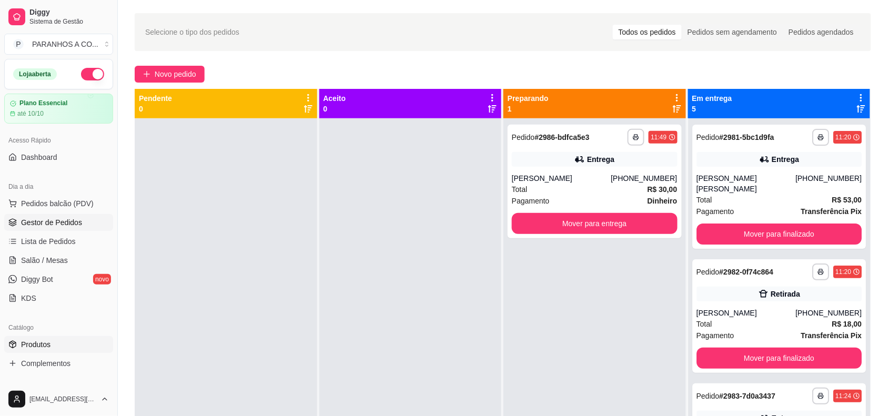
click at [42, 343] on span "Produtos" at bounding box center [35, 344] width 29 height 11
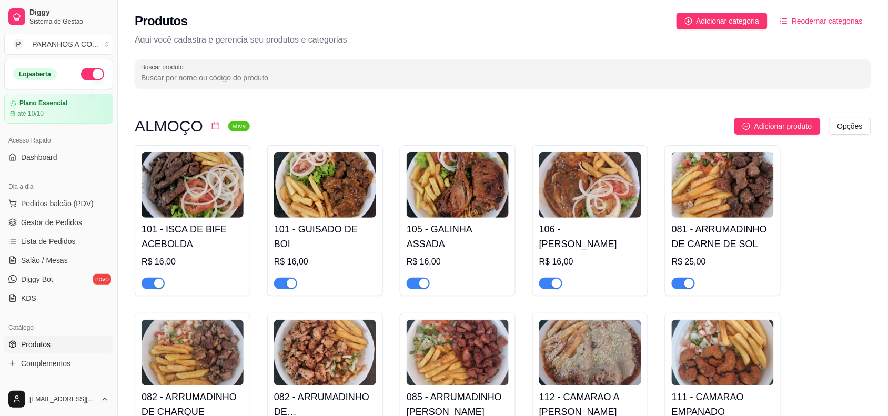
click at [146, 283] on span "button" at bounding box center [152, 284] width 23 height 12
click at [61, 225] on span "Gestor de Pedidos" at bounding box center [51, 222] width 61 height 11
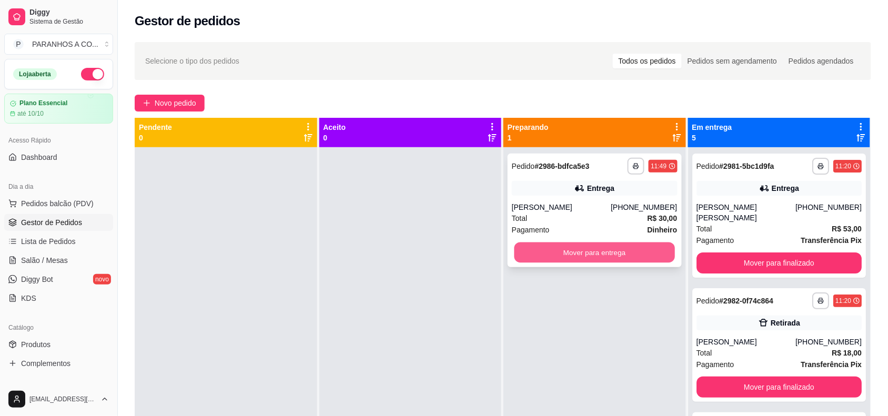
click at [556, 255] on button "Mover para entrega" at bounding box center [594, 252] width 160 height 21
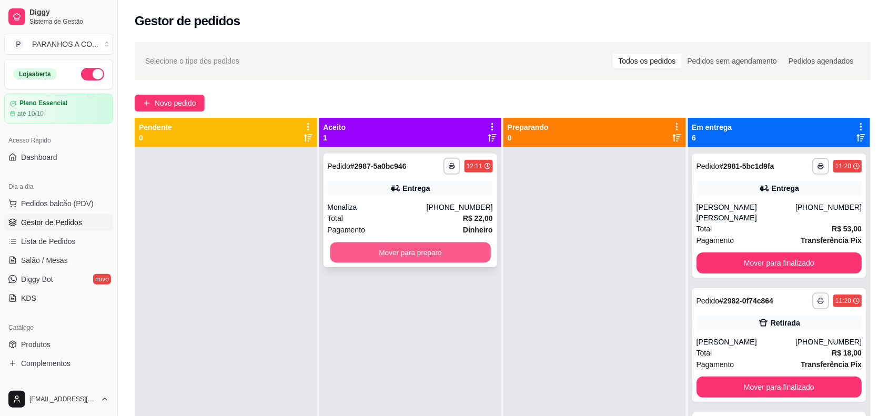
click at [392, 260] on button "Mover para preparo" at bounding box center [410, 252] width 160 height 21
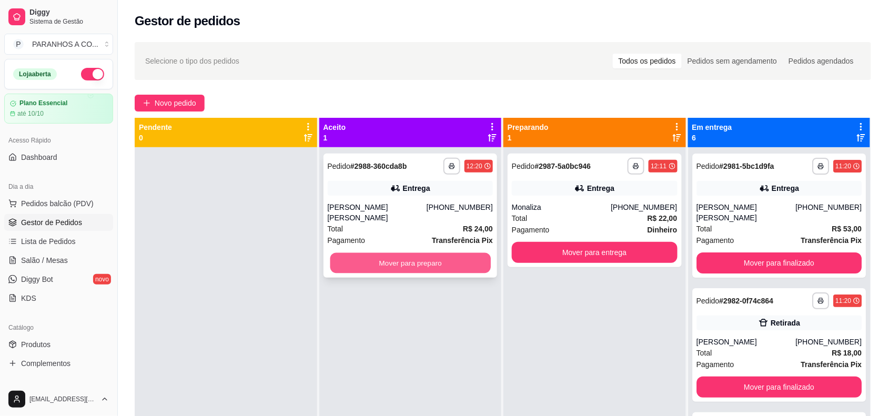
click at [425, 258] on button "Mover para preparo" at bounding box center [410, 263] width 160 height 21
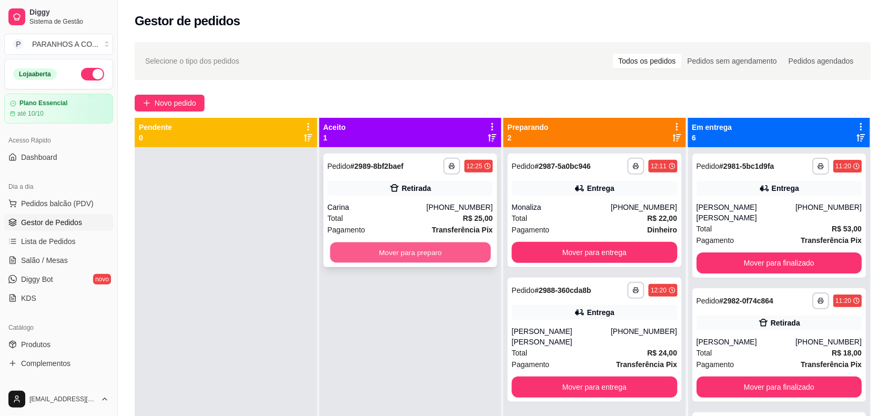
click at [406, 252] on button "Mover para preparo" at bounding box center [410, 252] width 160 height 21
click at [406, 252] on button "Mover para preparo" at bounding box center [411, 252] width 166 height 21
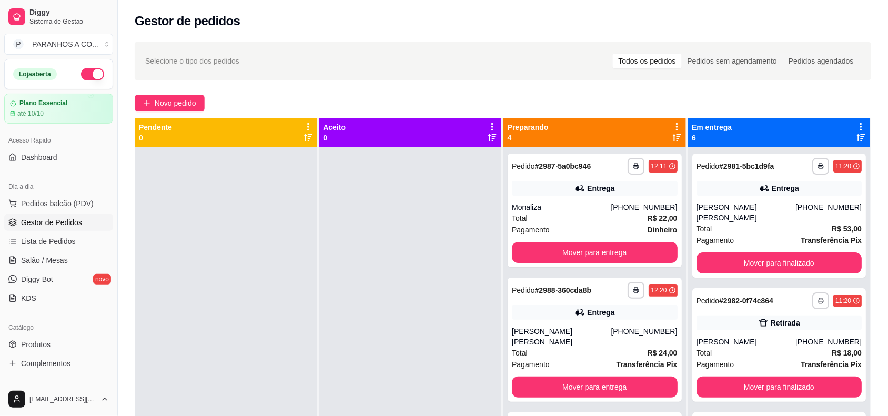
click at [442, 350] on div at bounding box center [410, 355] width 183 height 416
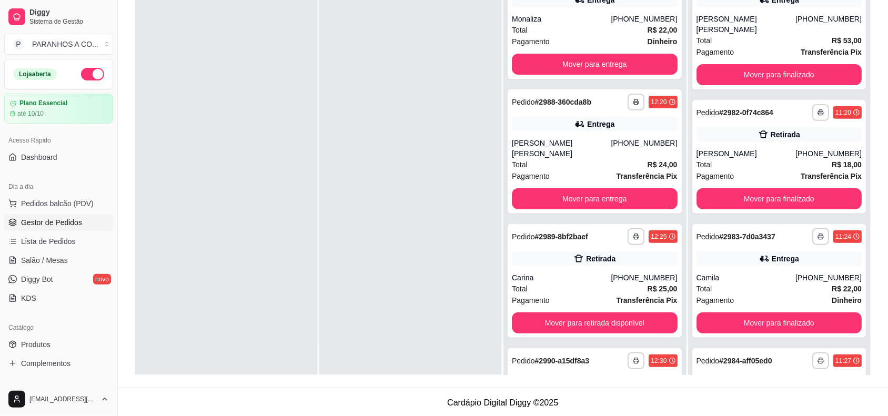
scroll to position [160, 0]
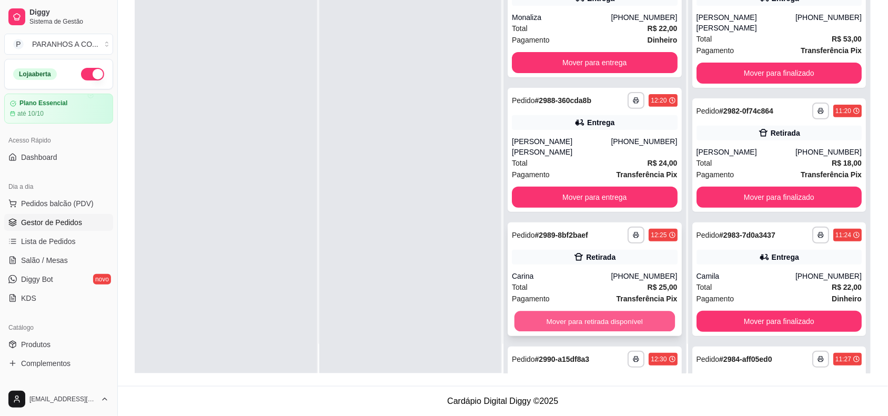
click at [563, 311] on button "Mover para retirada disponível" at bounding box center [594, 321] width 160 height 21
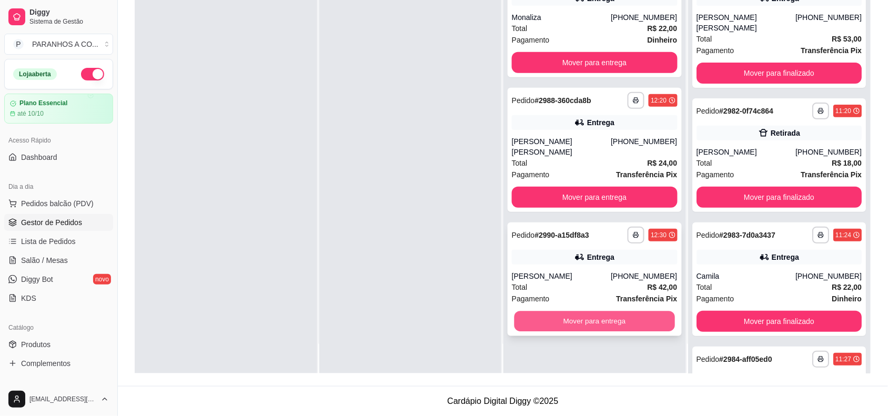
click at [590, 311] on button "Mover para entrega" at bounding box center [594, 321] width 160 height 21
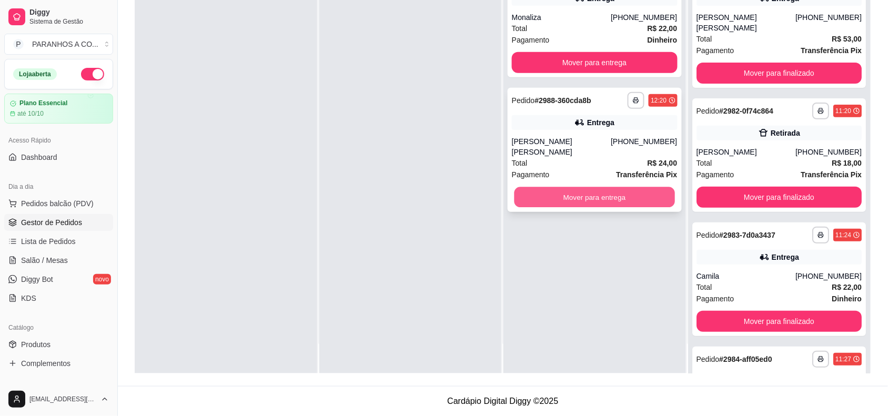
click at [592, 187] on button "Mover para entrega" at bounding box center [594, 197] width 160 height 21
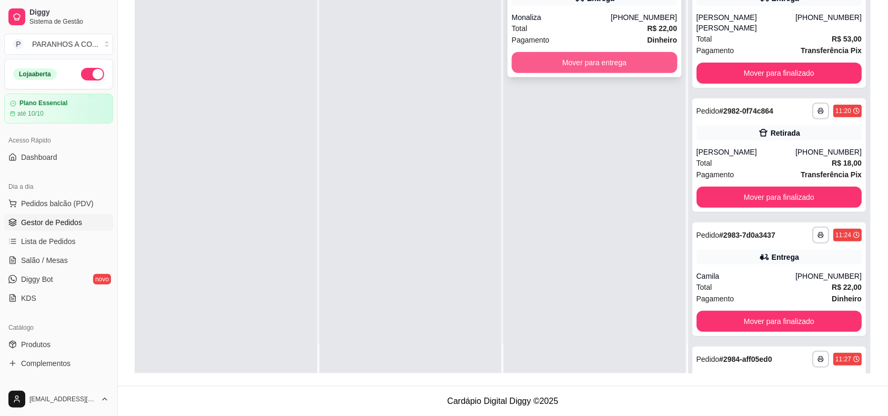
click at [622, 56] on button "Mover para entrega" at bounding box center [595, 62] width 166 height 21
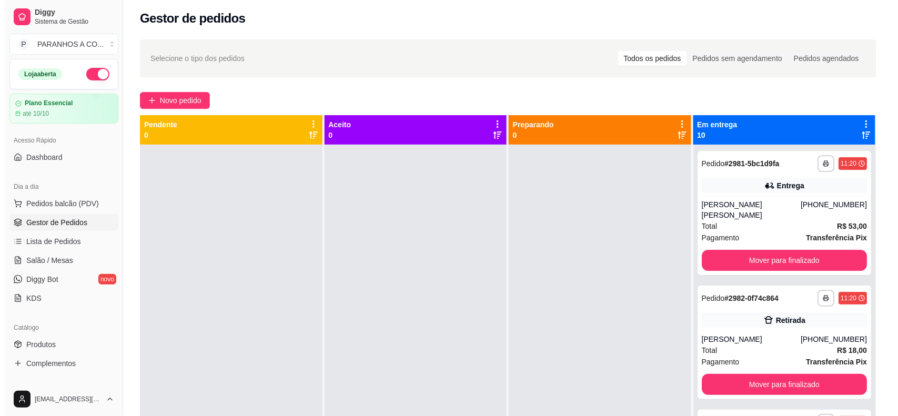
scroll to position [0, 0]
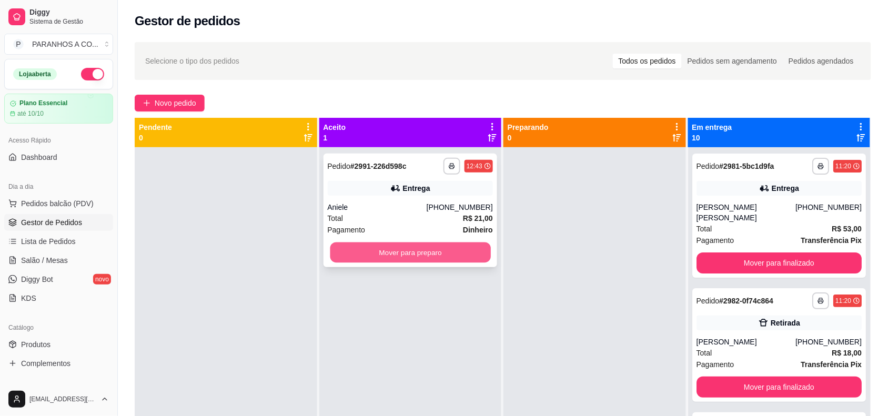
click at [443, 256] on button "Mover para preparo" at bounding box center [410, 252] width 160 height 21
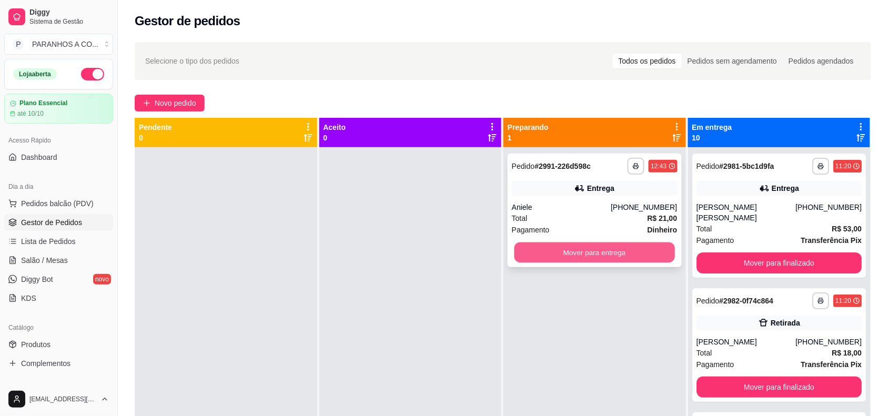
click at [540, 245] on button "Mover para entrega" at bounding box center [594, 252] width 160 height 21
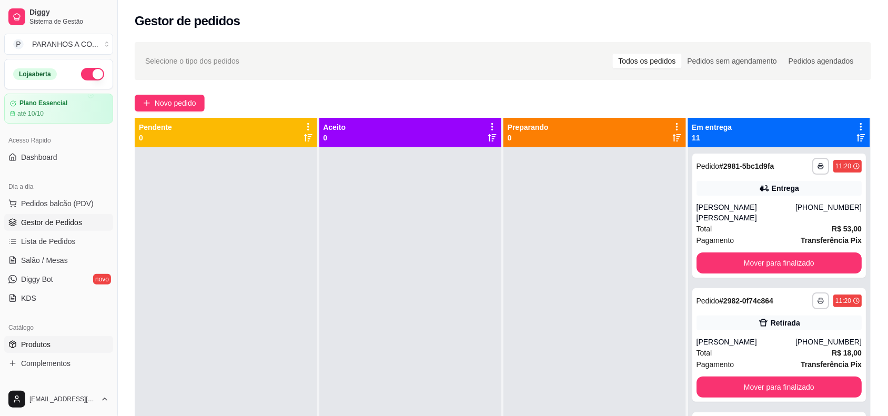
click at [73, 340] on link "Produtos" at bounding box center [58, 344] width 109 height 17
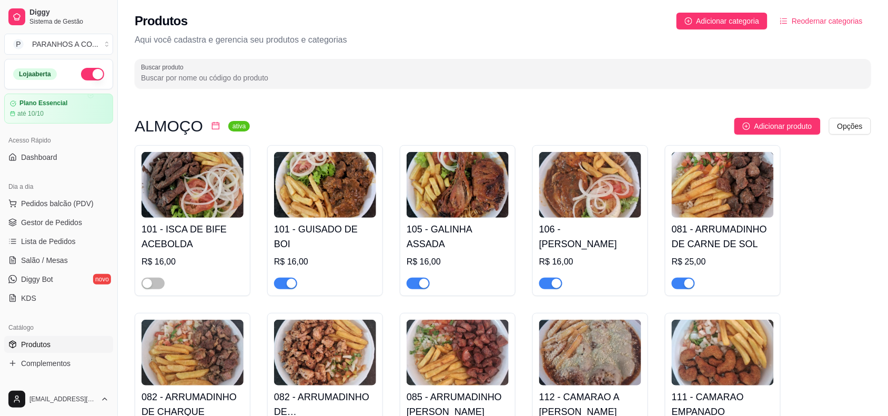
click at [279, 285] on span "button" at bounding box center [285, 284] width 23 height 12
click at [413, 281] on span "button" at bounding box center [418, 284] width 23 height 12
click at [37, 222] on span "Gestor de Pedidos" at bounding box center [51, 222] width 61 height 11
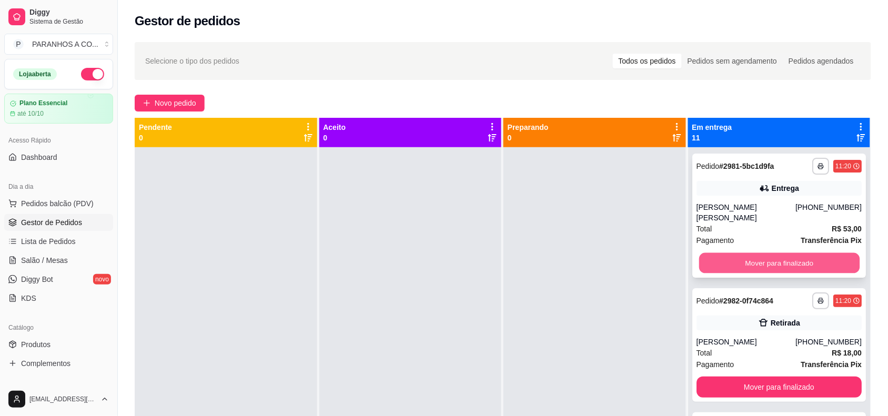
click at [737, 256] on button "Mover para finalizado" at bounding box center [778, 263] width 160 height 21
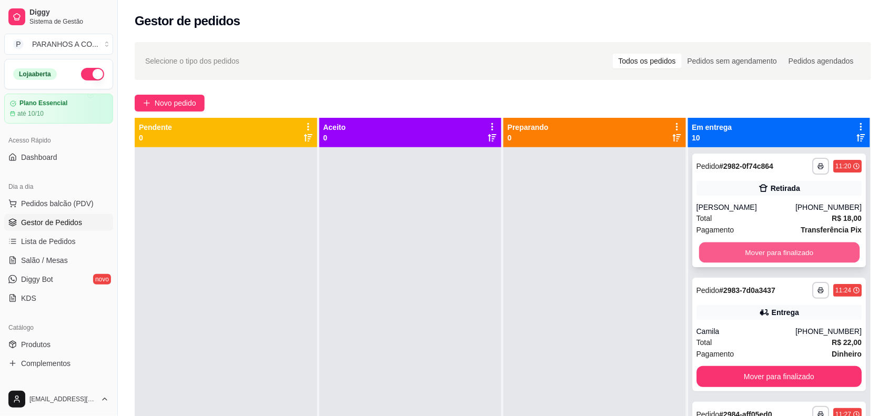
click at [737, 256] on button "Mover para finalizado" at bounding box center [778, 252] width 160 height 21
click at [737, 256] on button "Mover para finalizado" at bounding box center [779, 252] width 166 height 21
click at [737, 256] on button "Mover para finalizado" at bounding box center [778, 252] width 160 height 21
click at [737, 256] on button "Mover para finalizado" at bounding box center [779, 252] width 166 height 21
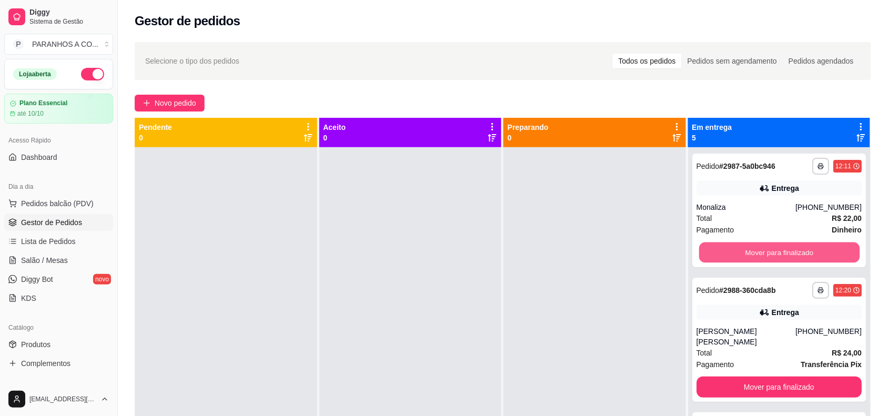
click at [737, 256] on button "Mover para finalizado" at bounding box center [778, 252] width 160 height 21
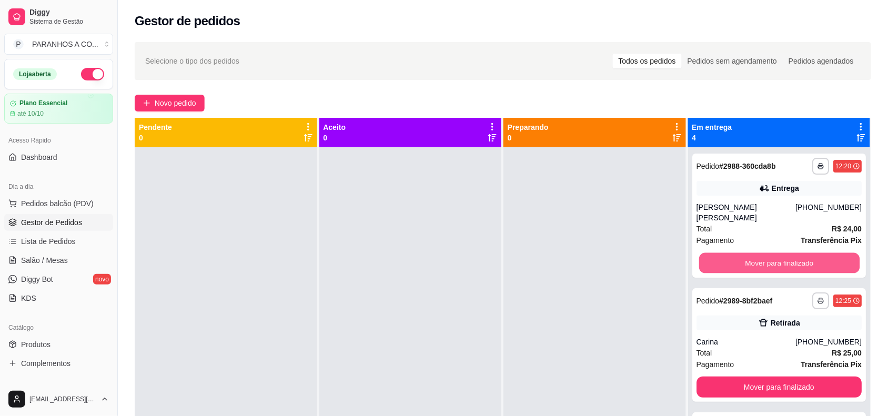
click at [737, 256] on button "Mover para finalizado" at bounding box center [778, 263] width 160 height 21
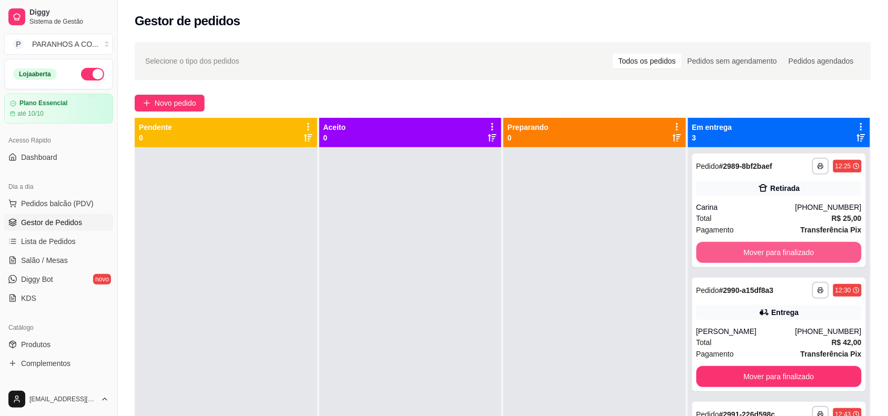
click at [737, 256] on button "Mover para finalizado" at bounding box center [779, 252] width 166 height 21
click at [737, 256] on button "Mover para finalizado" at bounding box center [778, 252] width 160 height 21
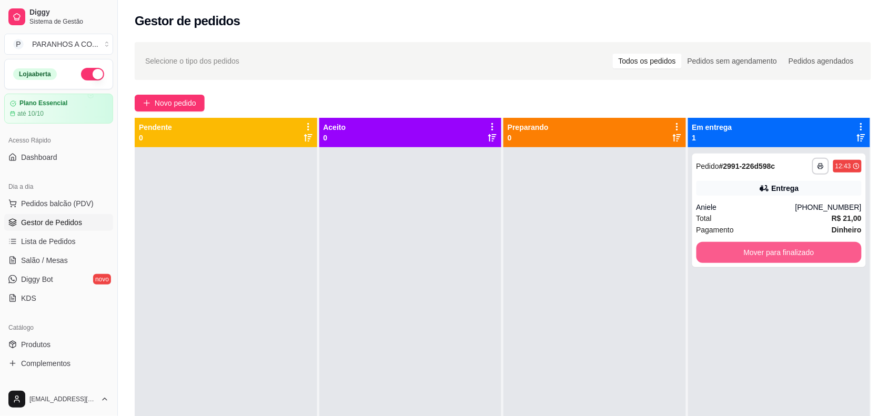
click at [737, 256] on button "Mover para finalizado" at bounding box center [779, 252] width 166 height 21
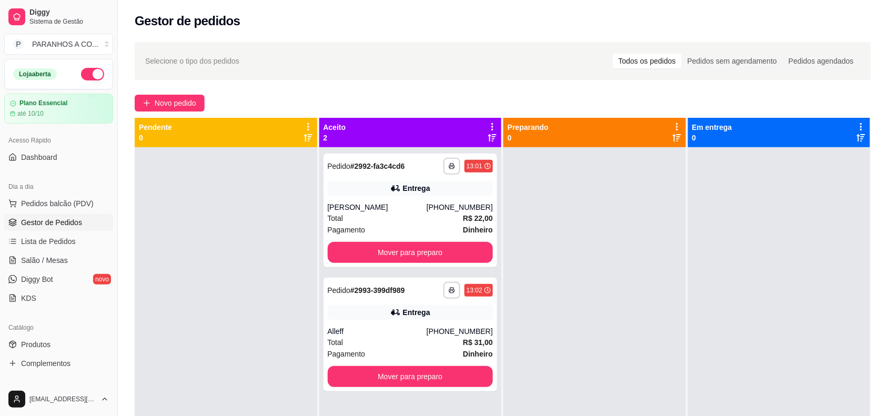
click at [737, 256] on div at bounding box center [779, 355] width 183 height 416
click at [416, 250] on button "Mover para preparo" at bounding box center [410, 252] width 160 height 21
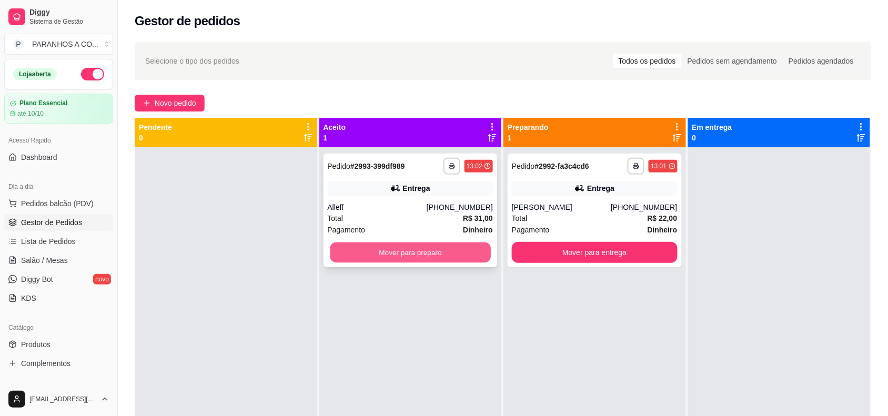
click at [468, 247] on button "Mover para preparo" at bounding box center [410, 252] width 160 height 21
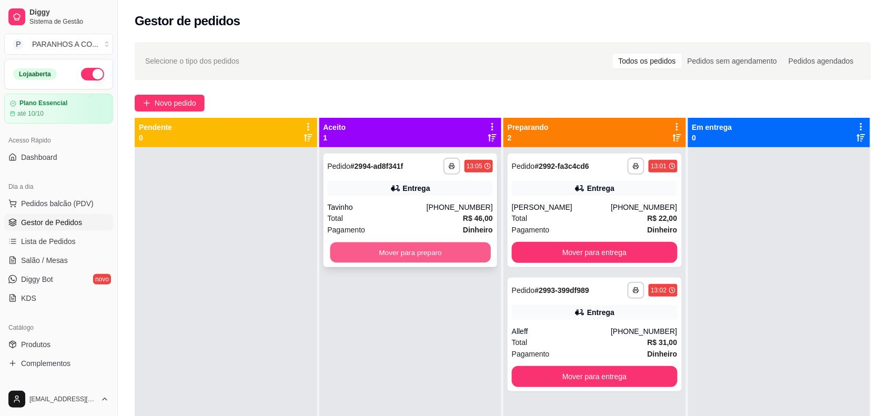
click at [455, 248] on button "Mover para preparo" at bounding box center [410, 252] width 160 height 21
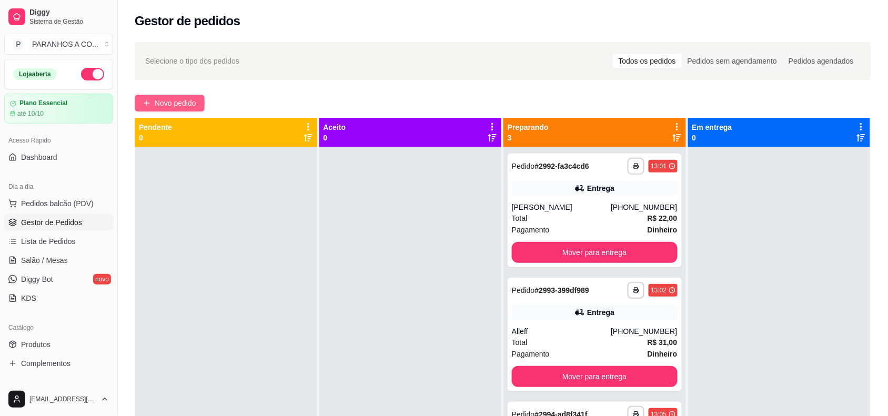
click at [193, 101] on span "Novo pedido" at bounding box center [176, 103] width 42 height 12
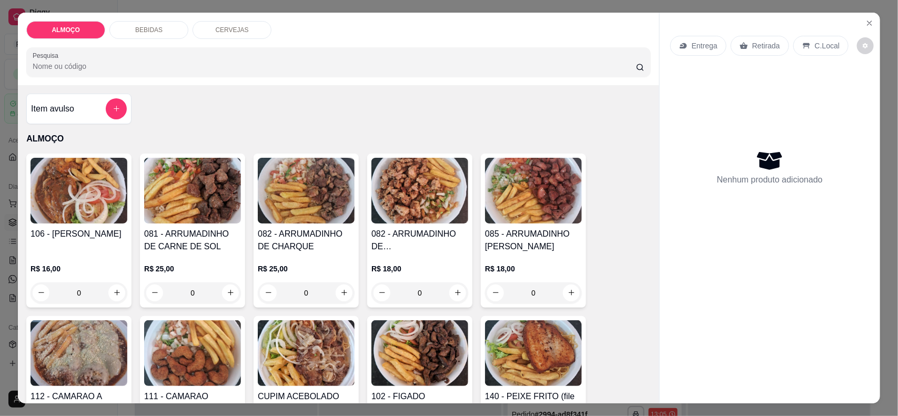
click at [703, 45] on p "Entrega" at bounding box center [705, 45] width 26 height 11
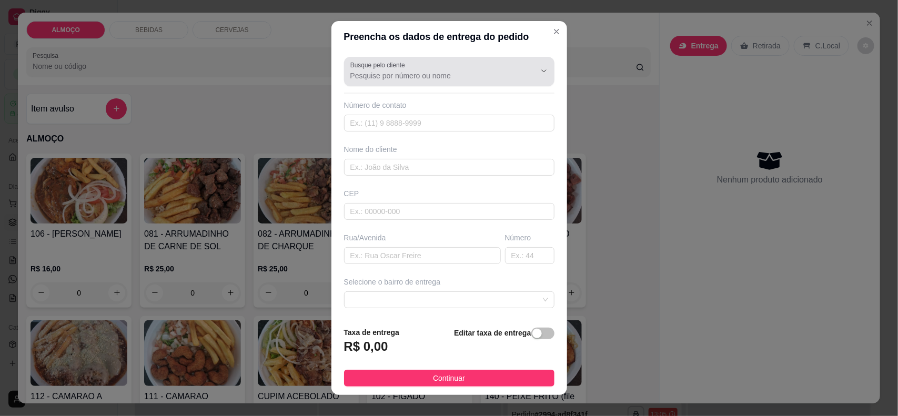
click at [478, 76] on input "Busque pelo cliente" at bounding box center [434, 75] width 168 height 11
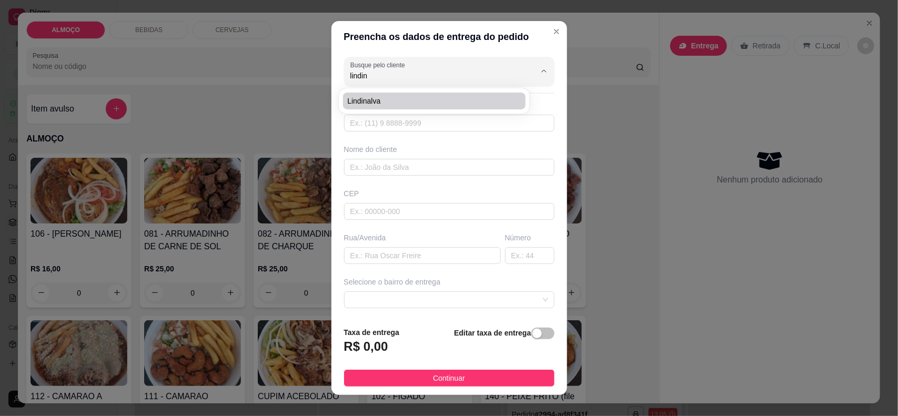
click at [409, 100] on span "Lindinalva" at bounding box center [429, 101] width 164 height 11
type input "Lindinalva"
type input "81989699223"
type input "Lindinalva"
type input "53403810"
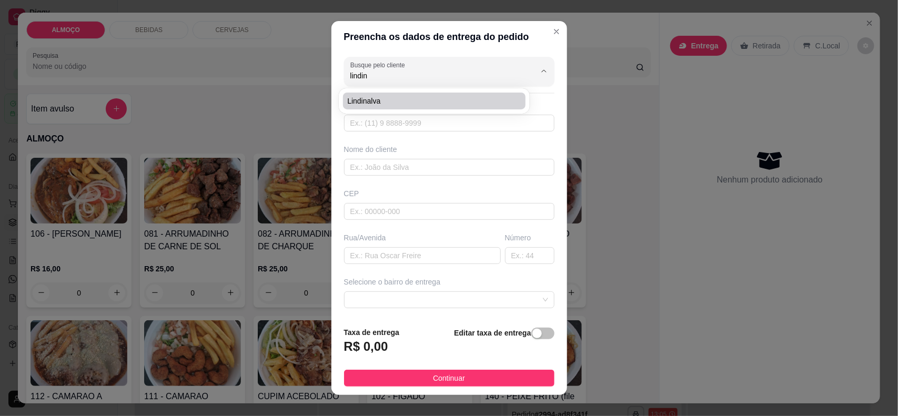
type input "Rodovia PE"
type input "270"
type input "OLINDA"
type input "Carvoaria"
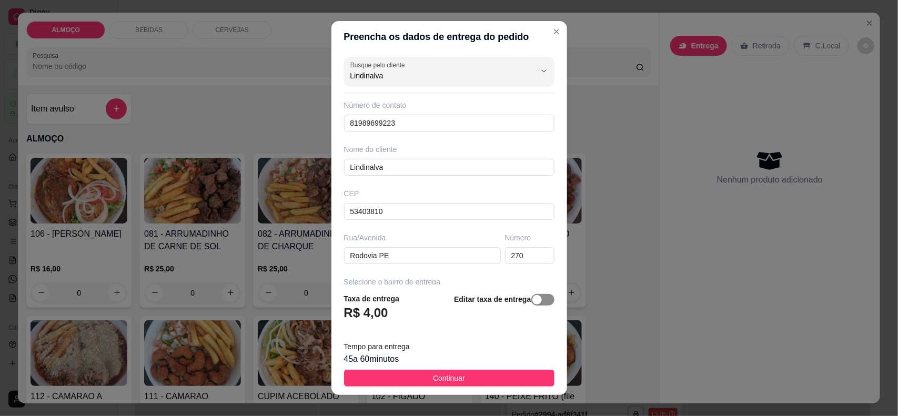
type input "Lindinalva"
click at [532, 300] on span "button" at bounding box center [542, 300] width 23 height 12
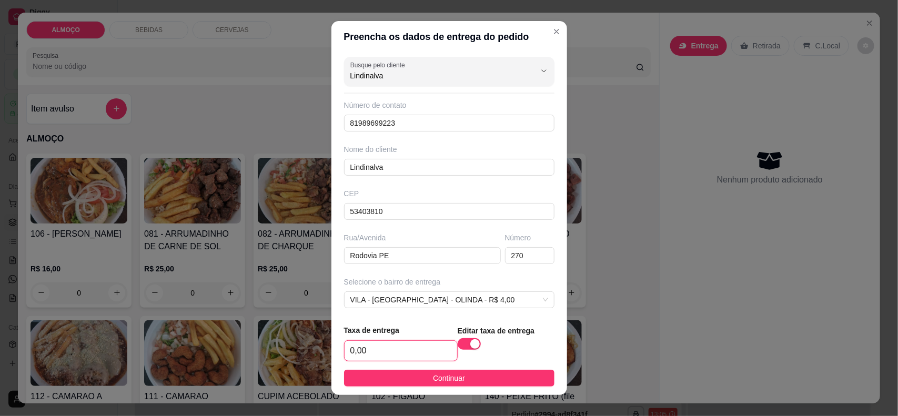
click at [388, 347] on input "0,00" at bounding box center [401, 351] width 113 height 20
type input "5,00"
click at [433, 382] on span "Continuar" at bounding box center [449, 378] width 32 height 12
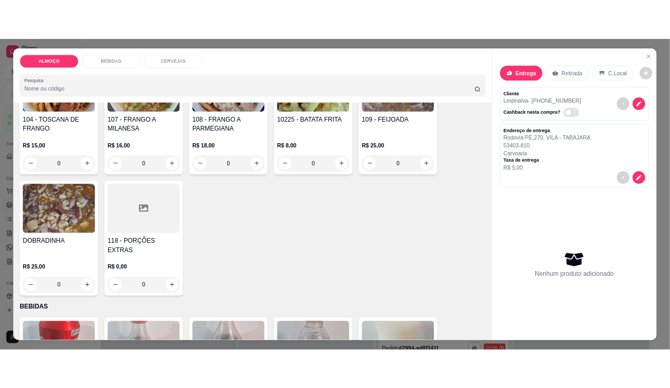
scroll to position [455, 0]
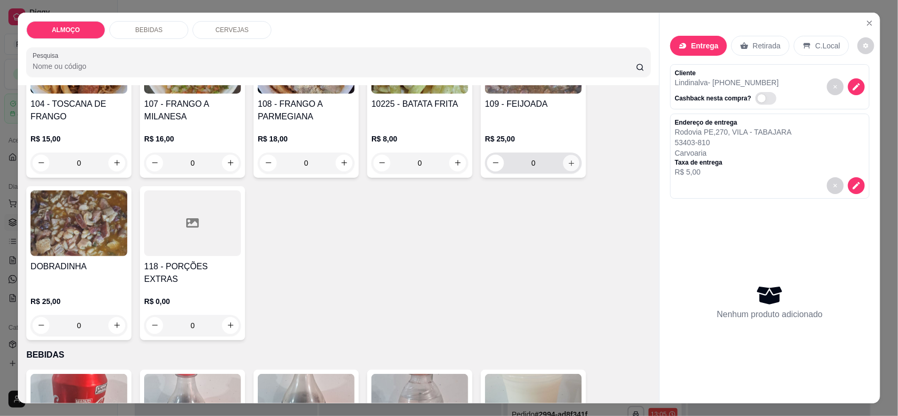
click at [568, 163] on icon "increase-product-quantity" at bounding box center [572, 163] width 8 height 8
type input "1"
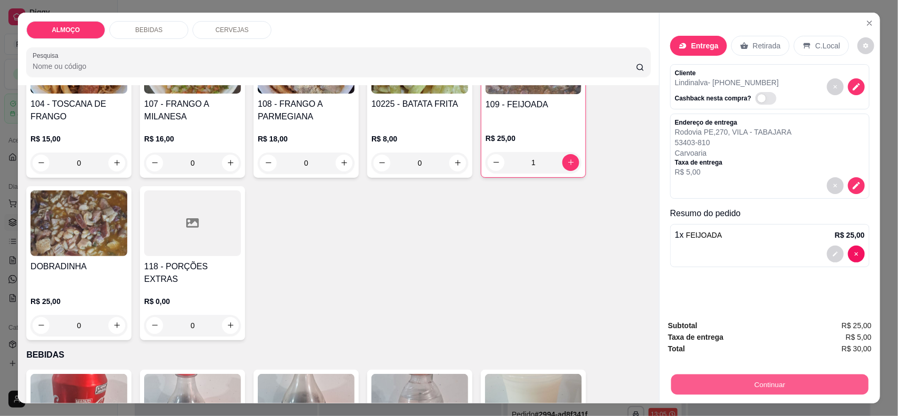
click at [734, 387] on button "Continuar" at bounding box center [769, 384] width 197 height 21
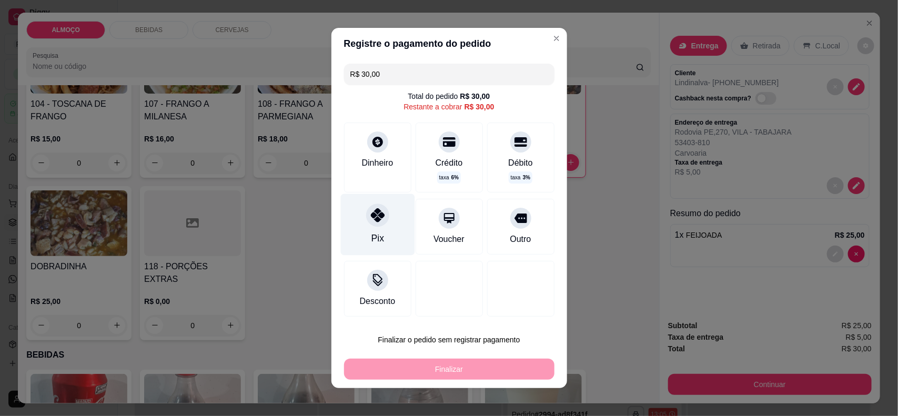
click at [371, 234] on div "Pix" at bounding box center [377, 238] width 13 height 14
type input "R$ 0,00"
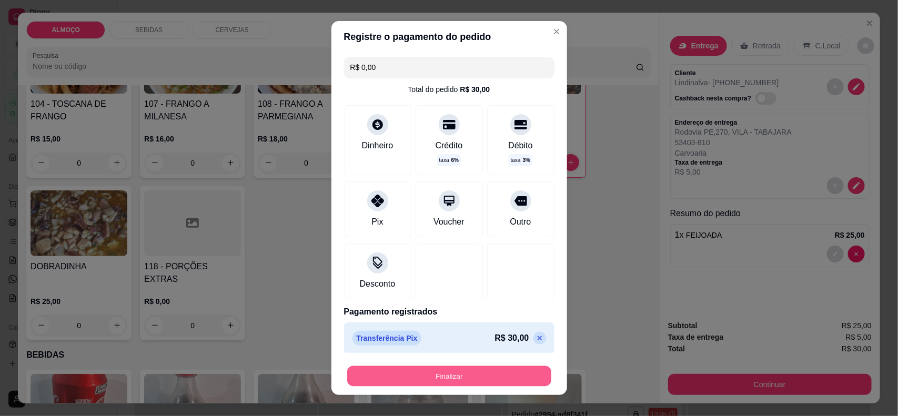
click at [443, 376] on button "Finalizar" at bounding box center [449, 376] width 204 height 21
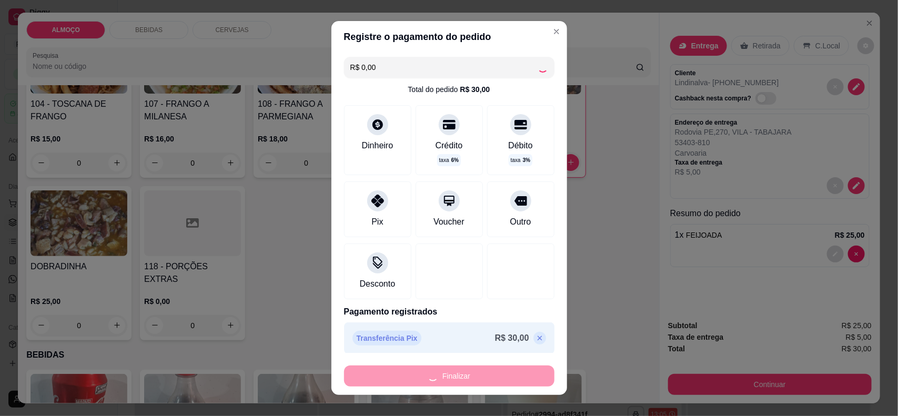
type input "0"
type input "-R$ 30,00"
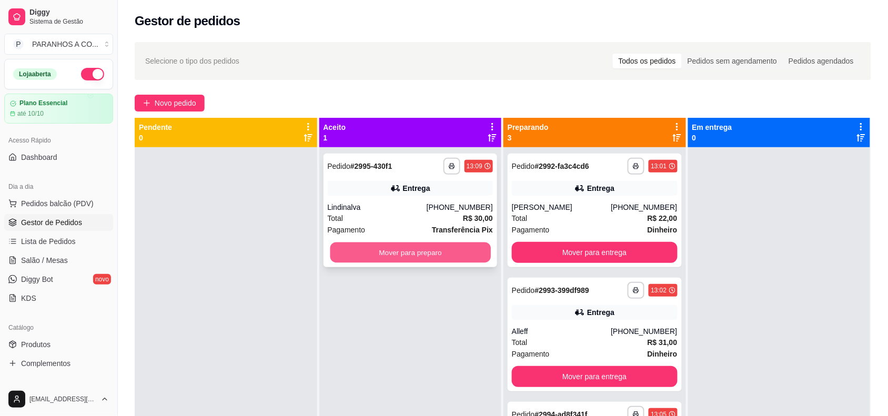
click at [459, 250] on button "Mover para preparo" at bounding box center [410, 252] width 160 height 21
